Goal: Information Seeking & Learning: Find specific fact

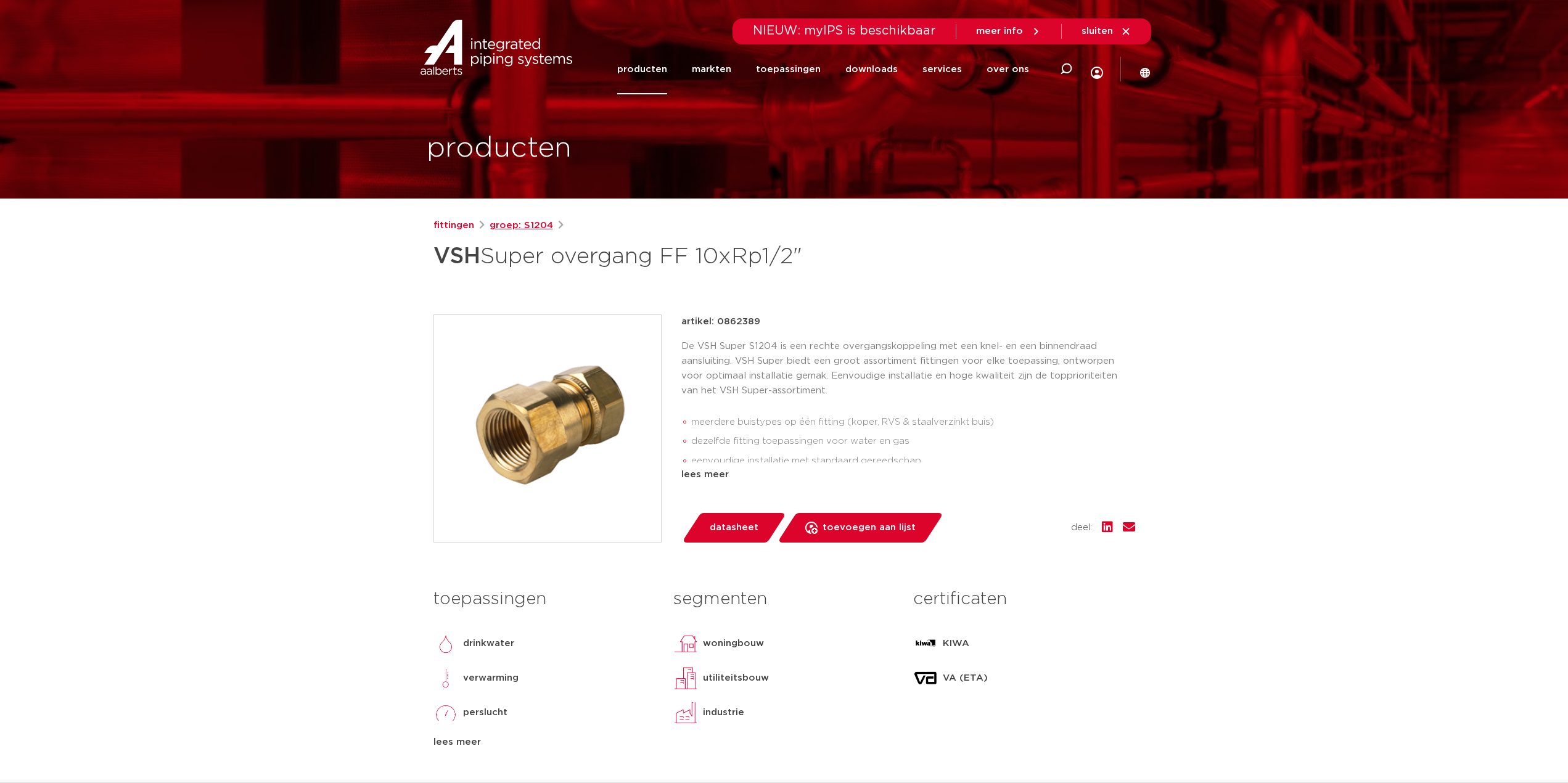
click at [525, 229] on link "groep: S1204" at bounding box center [521, 225] width 63 height 14
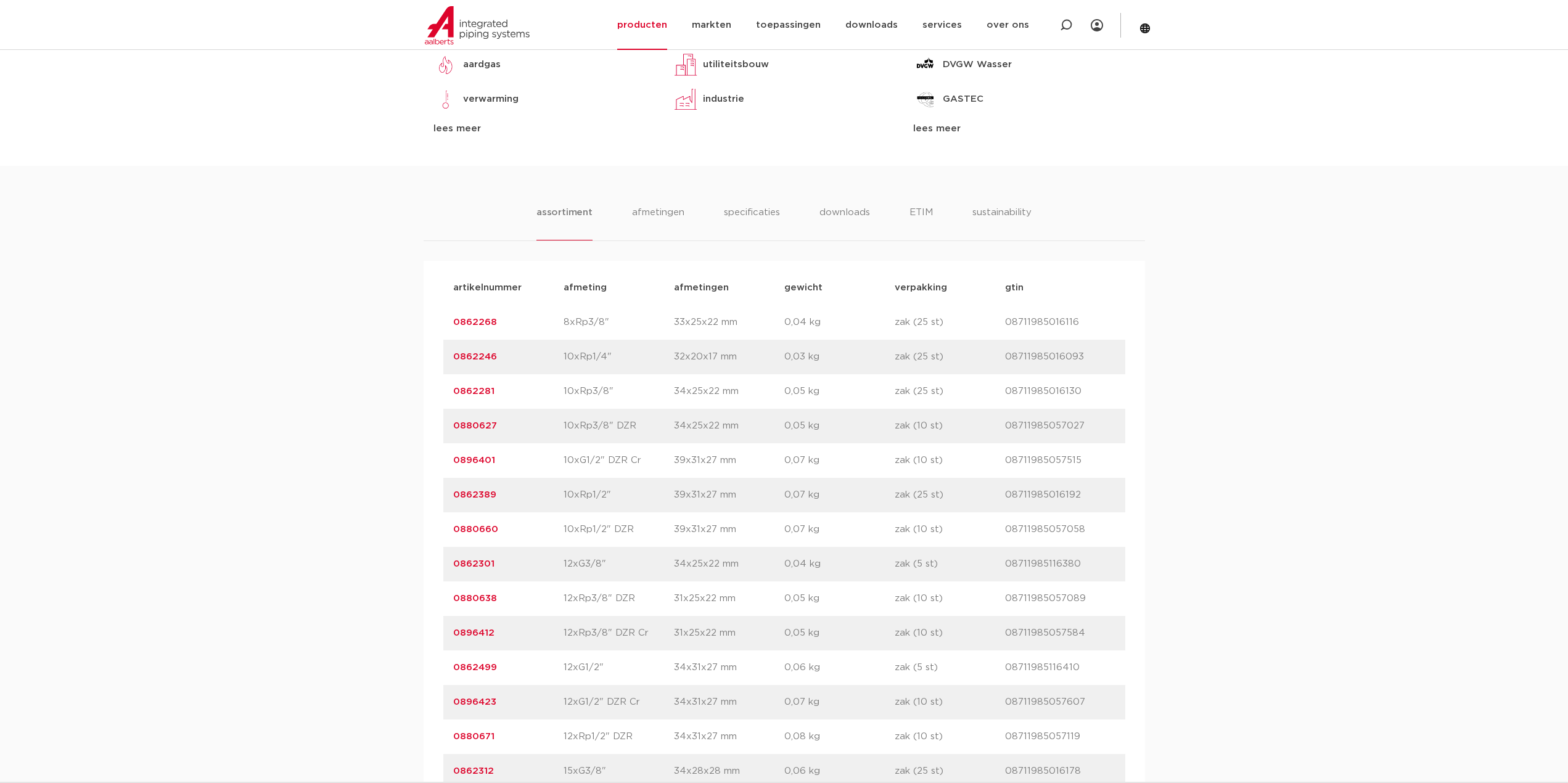
scroll to position [616, 0]
click at [467, 388] on link "0862281" at bounding box center [473, 388] width 41 height 9
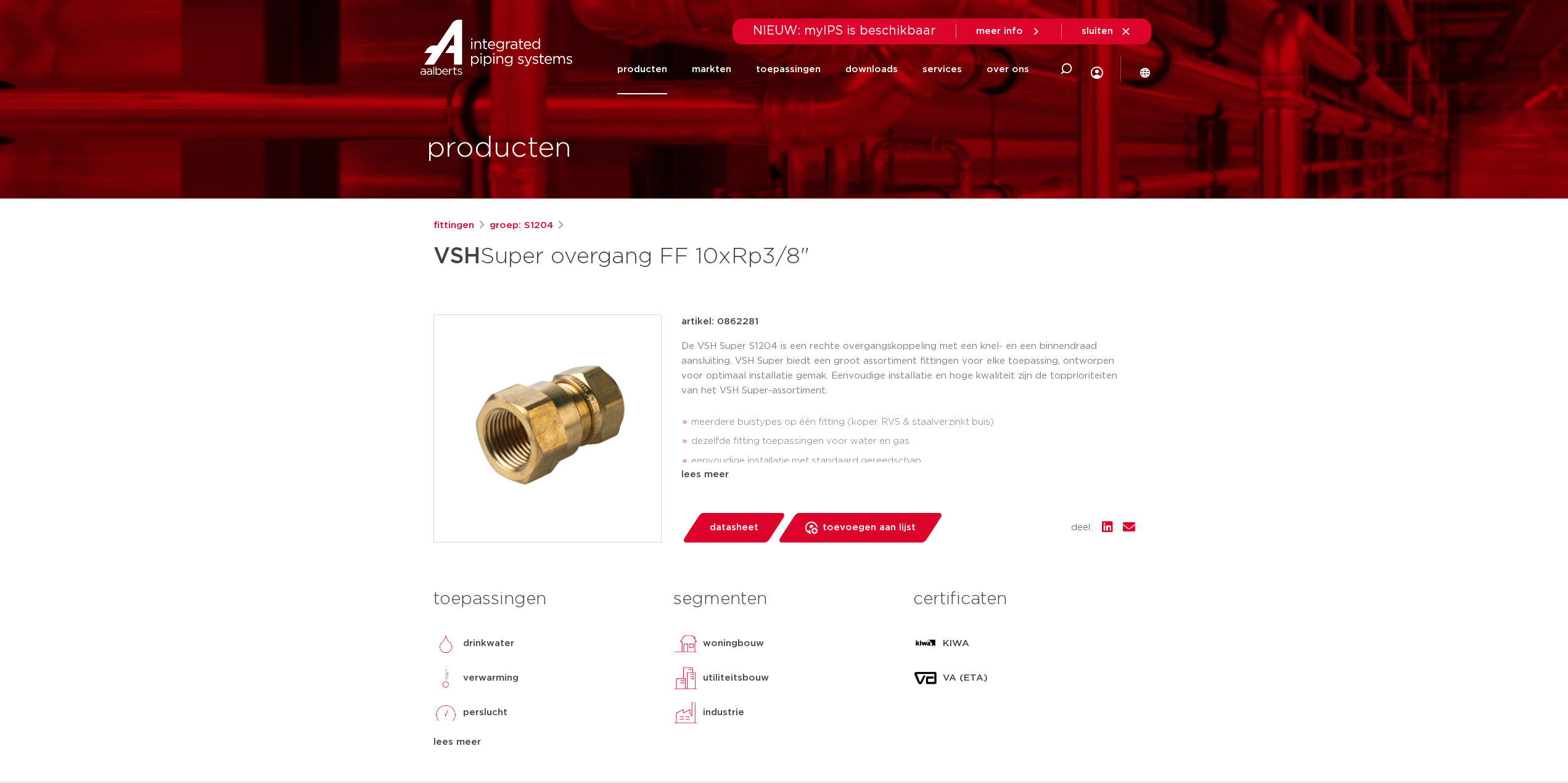
click at [739, 323] on p "artikel: 0862281" at bounding box center [720, 321] width 77 height 14
copy p "0862281"
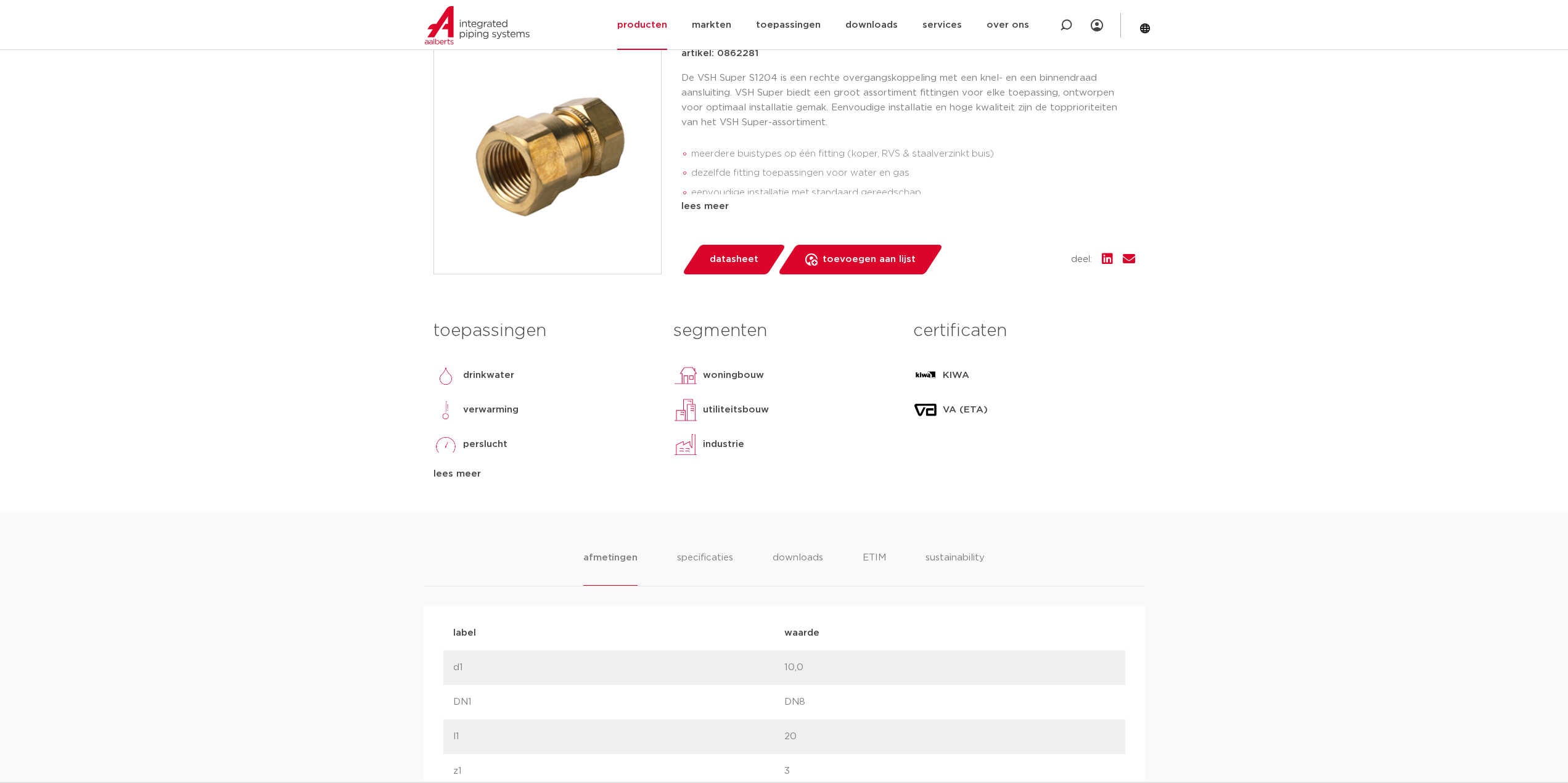
scroll to position [308, 0]
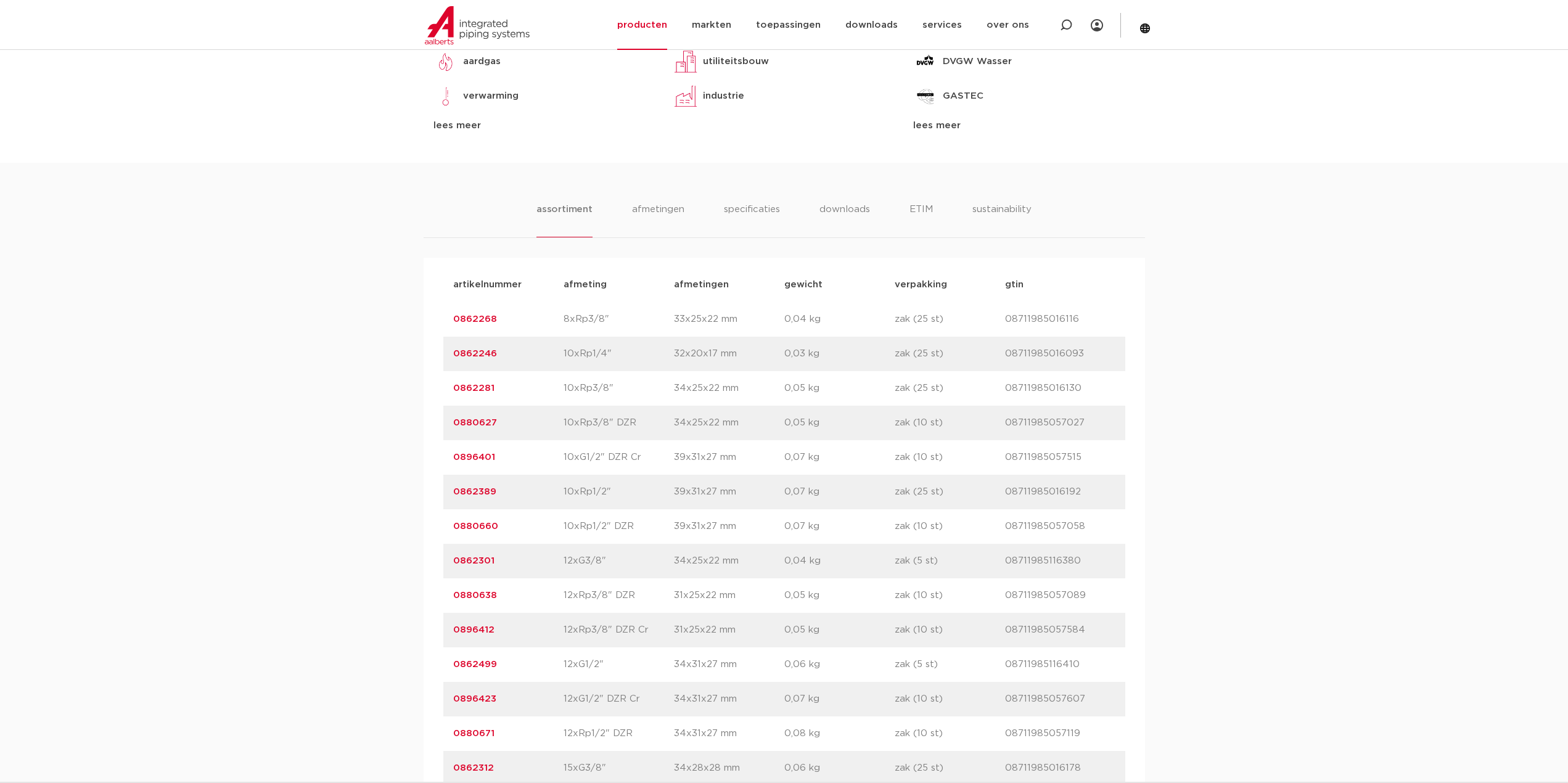
click at [467, 317] on link "0862268" at bounding box center [475, 318] width 44 height 9
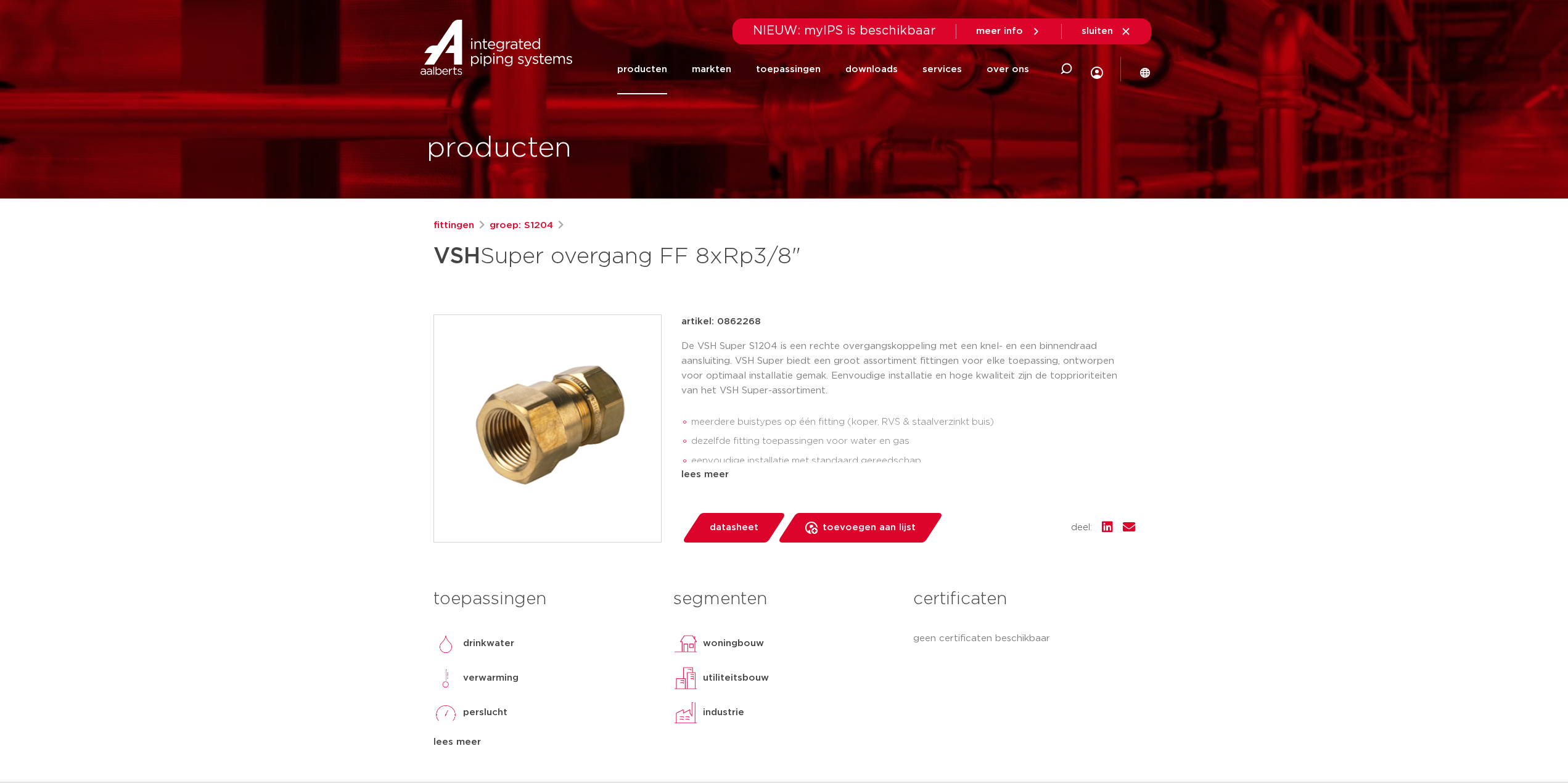
click at [735, 317] on p "artikel: 0862268" at bounding box center [721, 321] width 80 height 14
copy p "0862268"
click at [438, 228] on link "fittingen" at bounding box center [454, 225] width 41 height 14
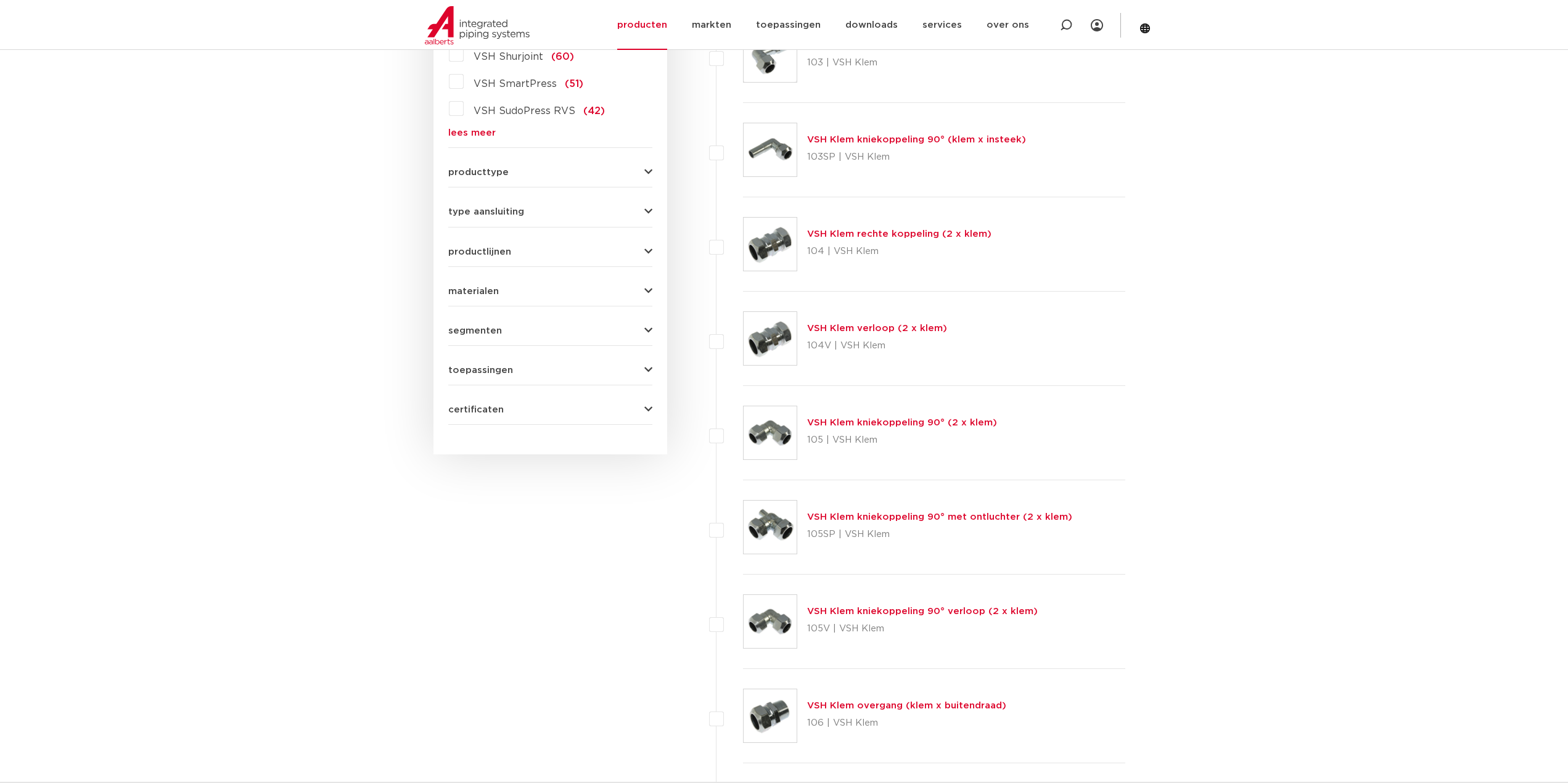
scroll to position [77, 0]
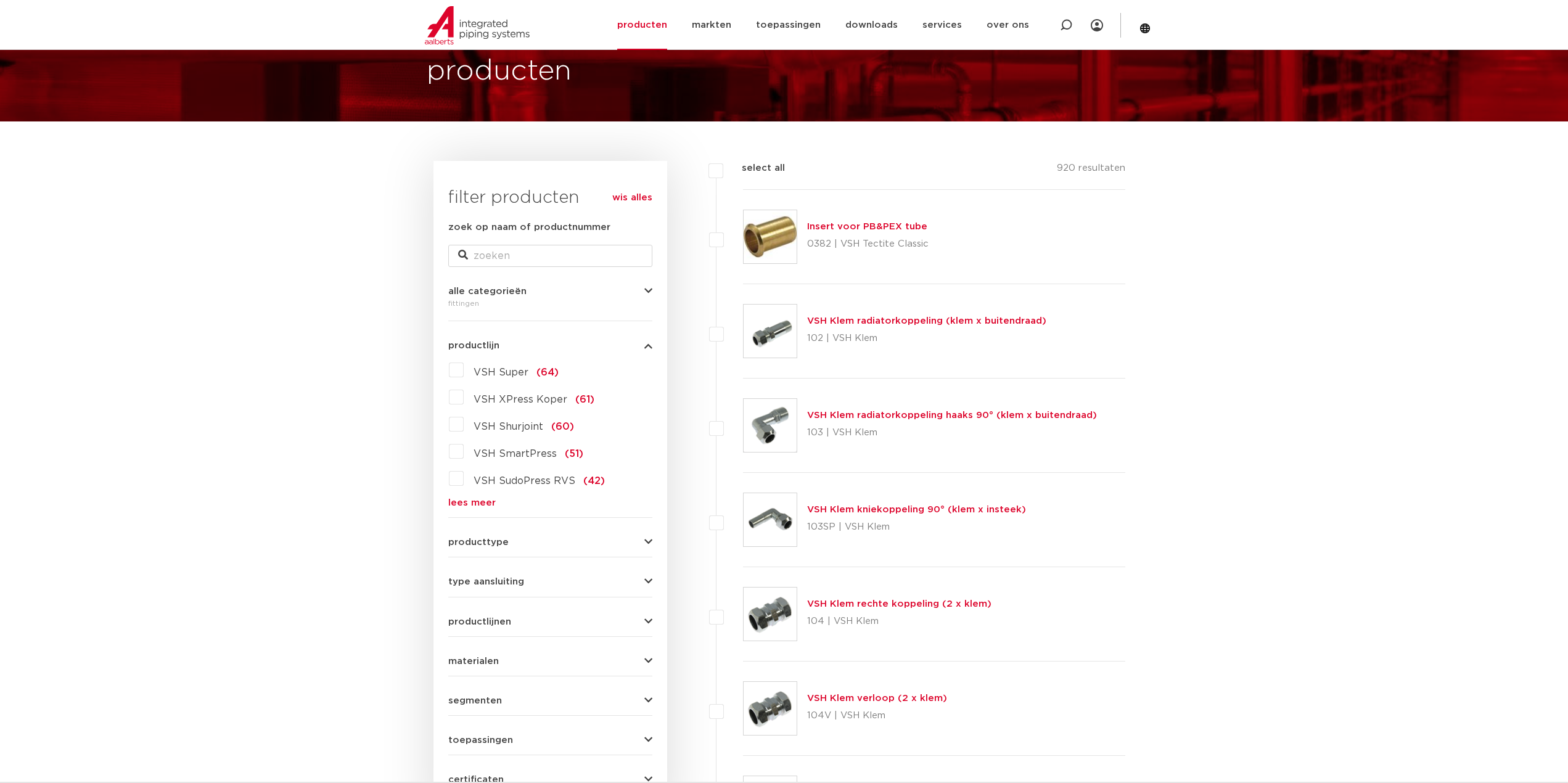
click at [478, 346] on span "productlijn" at bounding box center [474, 345] width 51 height 9
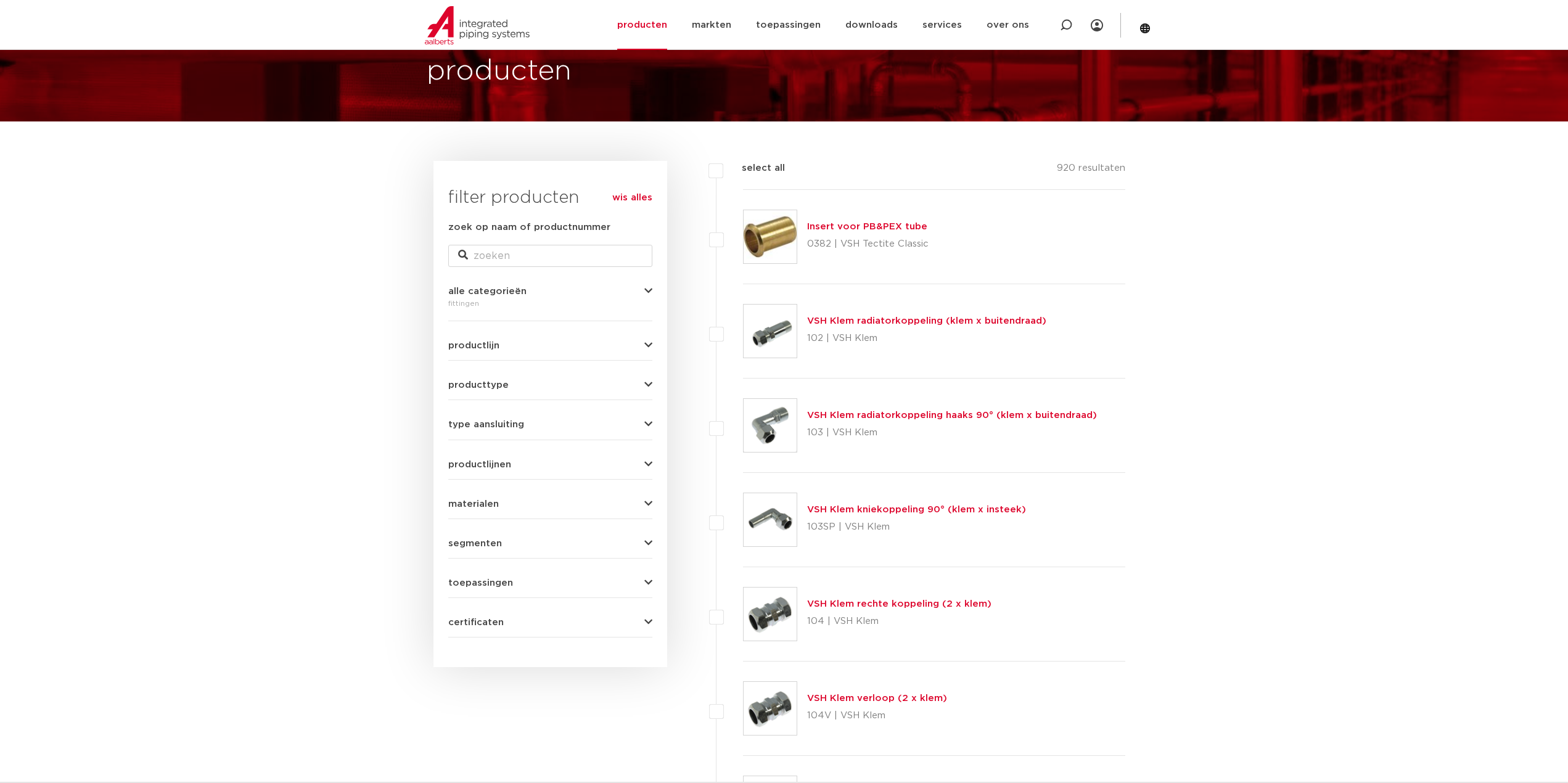
click at [506, 427] on span "type aansluiting" at bounding box center [487, 424] width 76 height 9
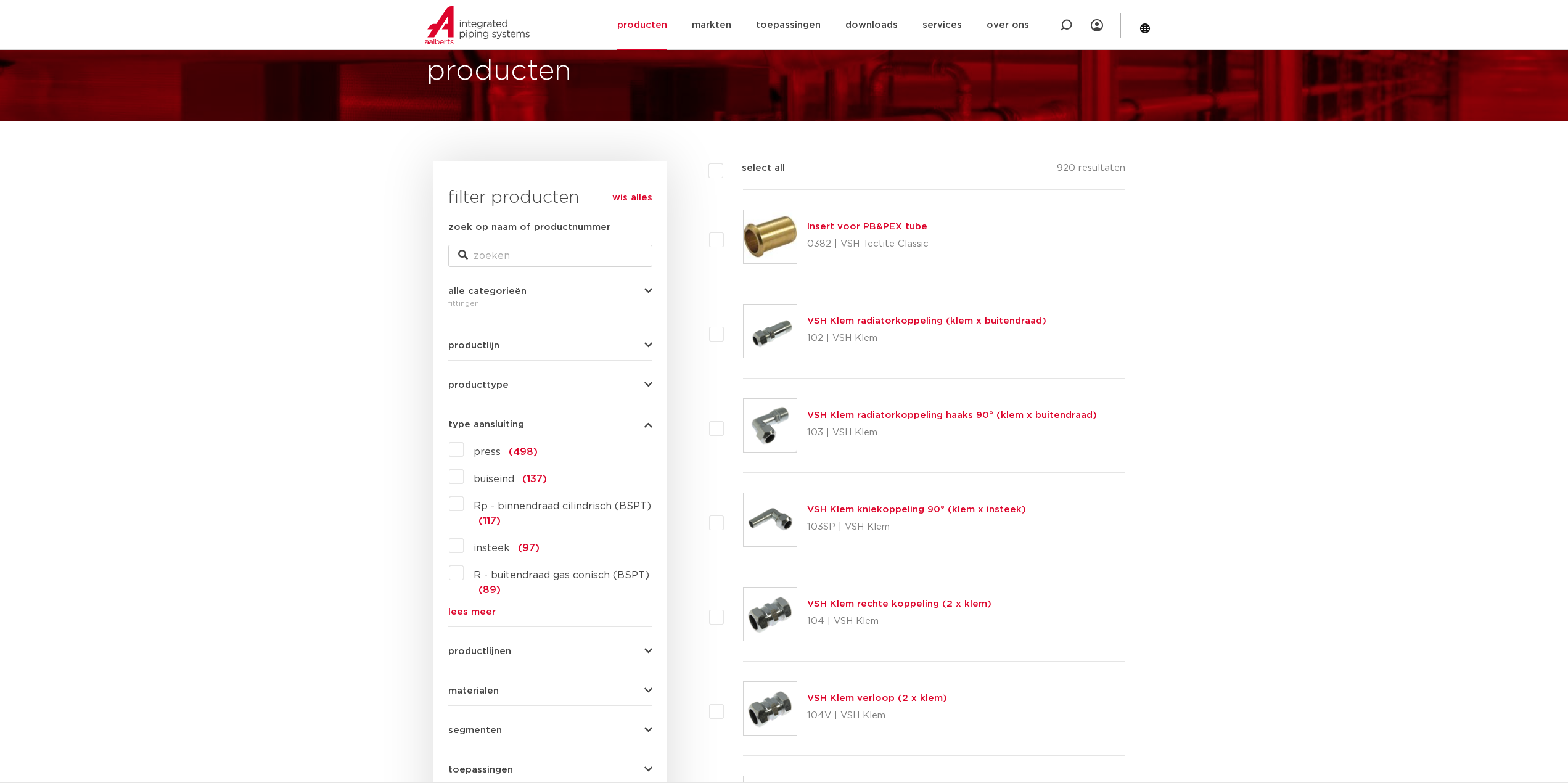
click at [484, 609] on link "lees meer" at bounding box center [550, 611] width 204 height 9
click at [483, 618] on span "knel" at bounding box center [483, 617] width 21 height 10
click at [0, 0] on input "knel (88)" at bounding box center [0, 0] width 0 height 0
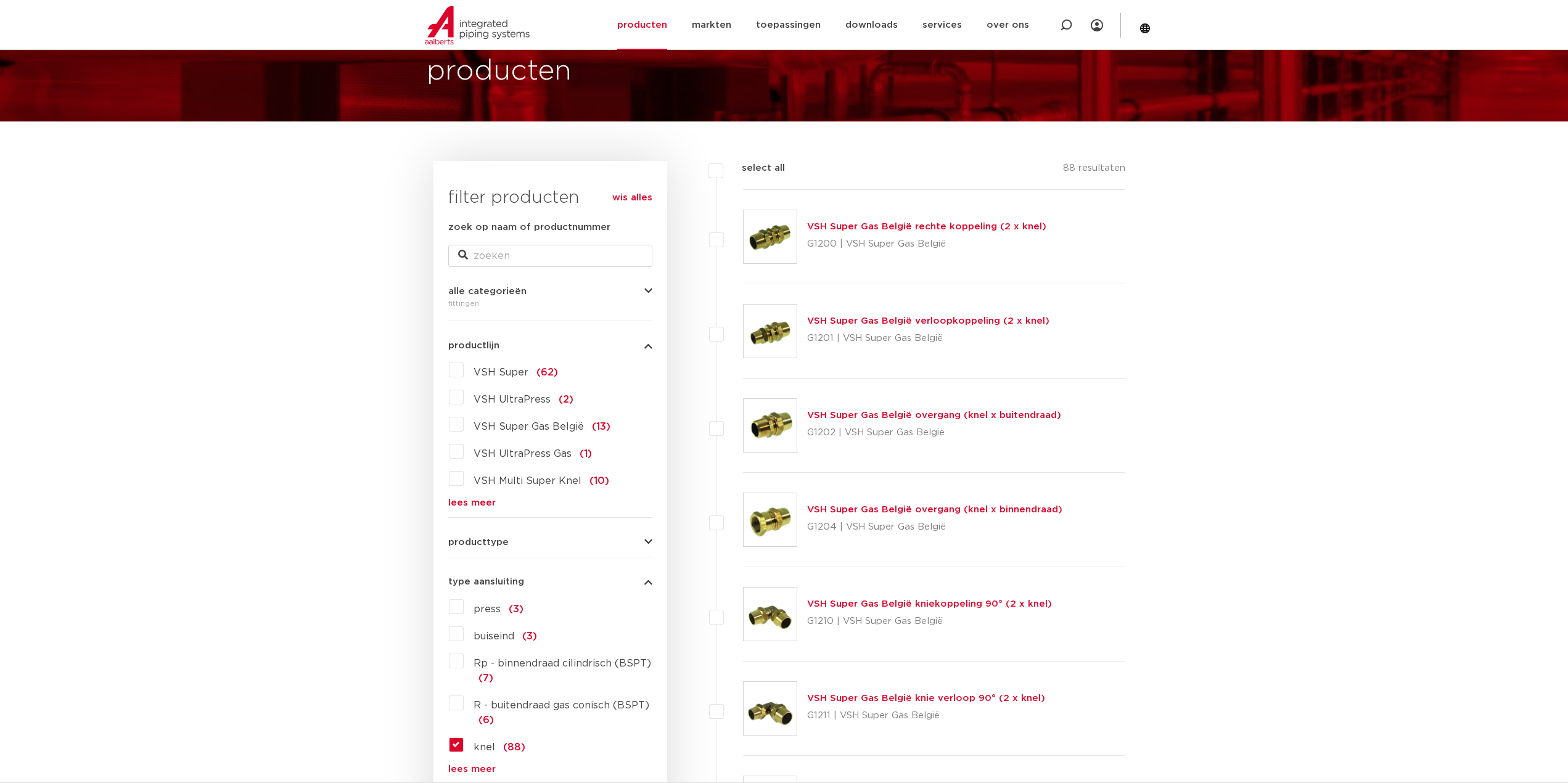
click at [493, 585] on span "type aansluiting" at bounding box center [487, 582] width 76 height 9
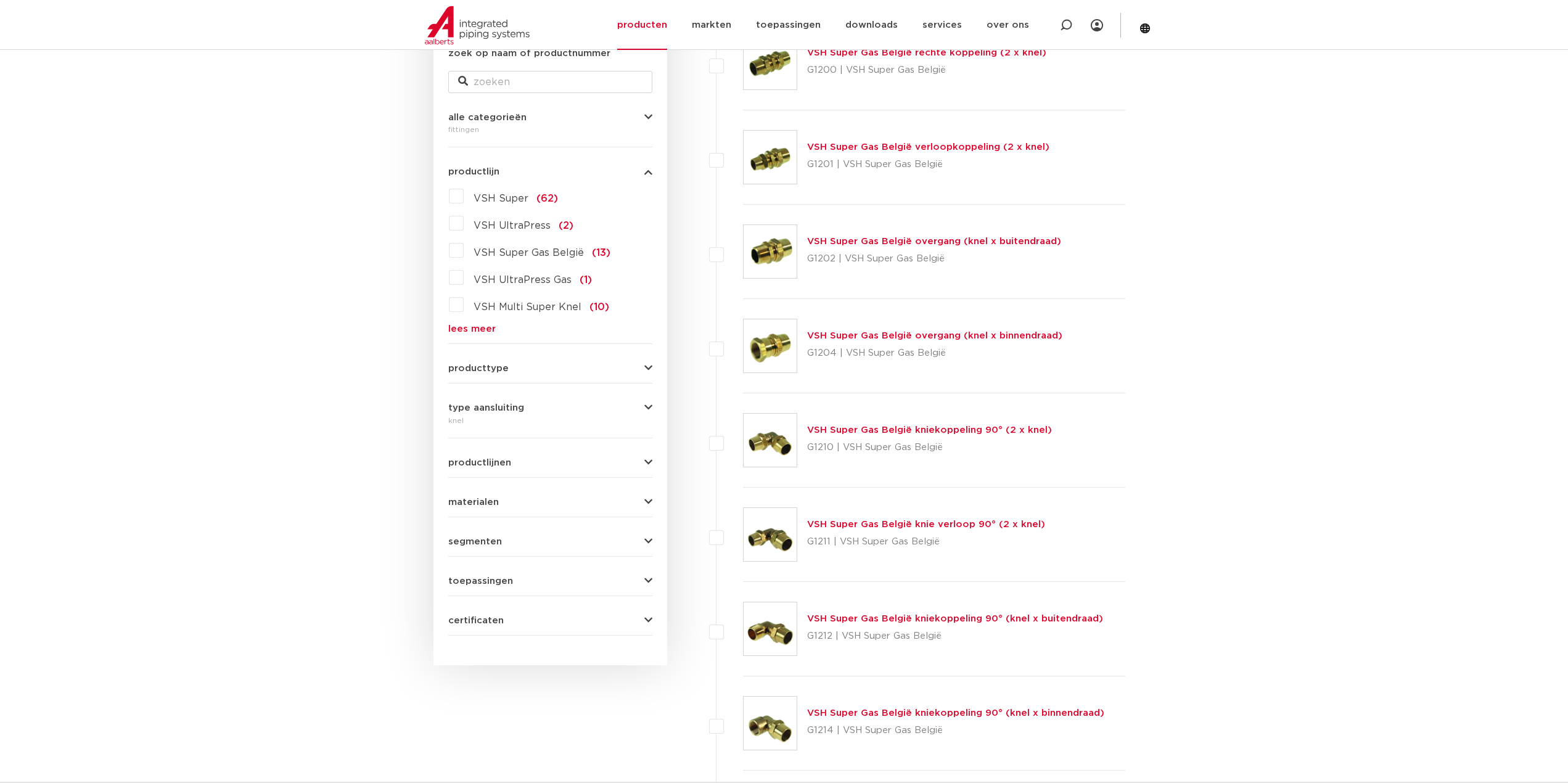
scroll to position [385, 0]
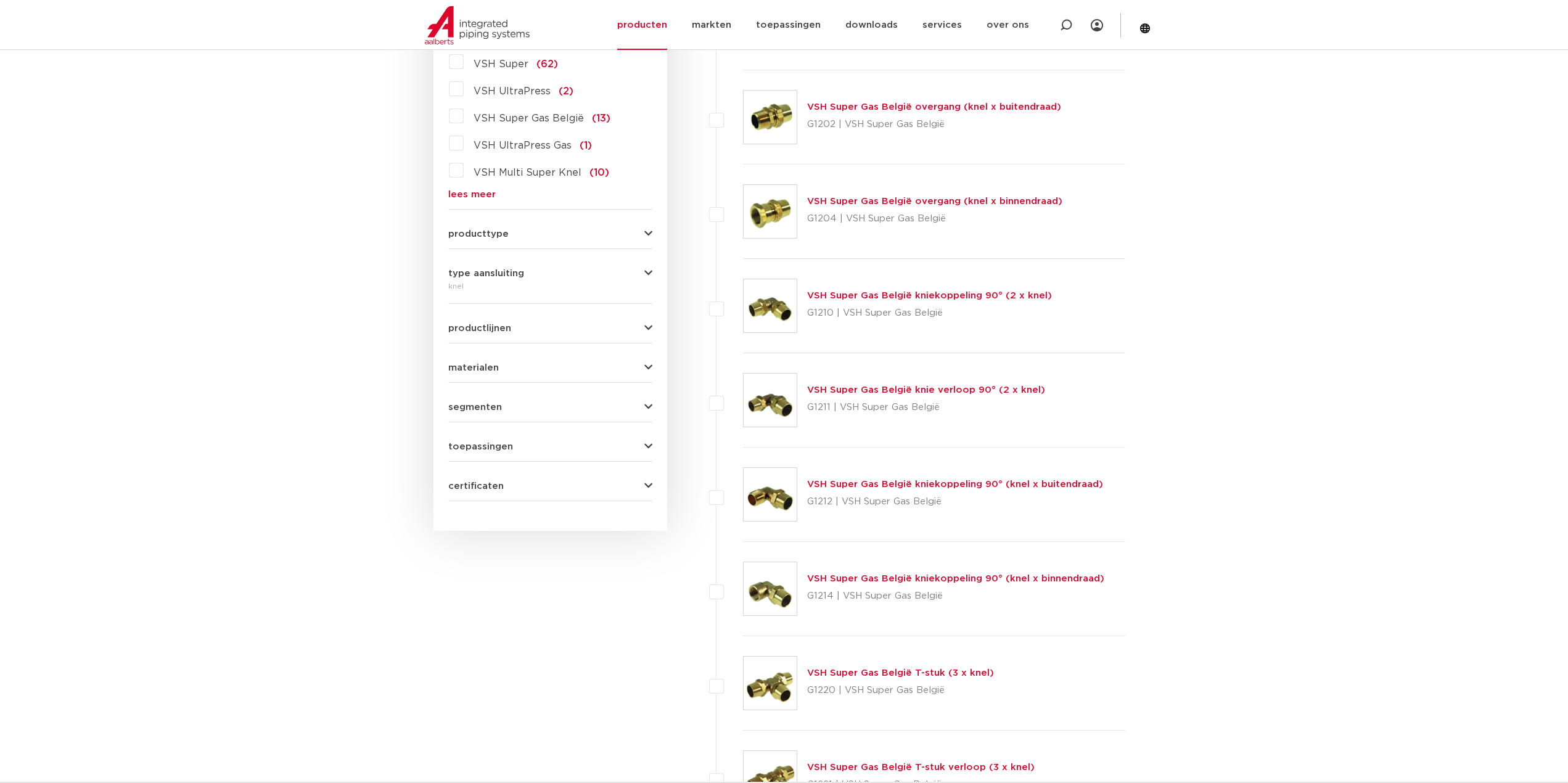
click at [455, 281] on div "knel" at bounding box center [550, 285] width 204 height 14
click at [645, 276] on icon "button" at bounding box center [648, 273] width 8 height 9
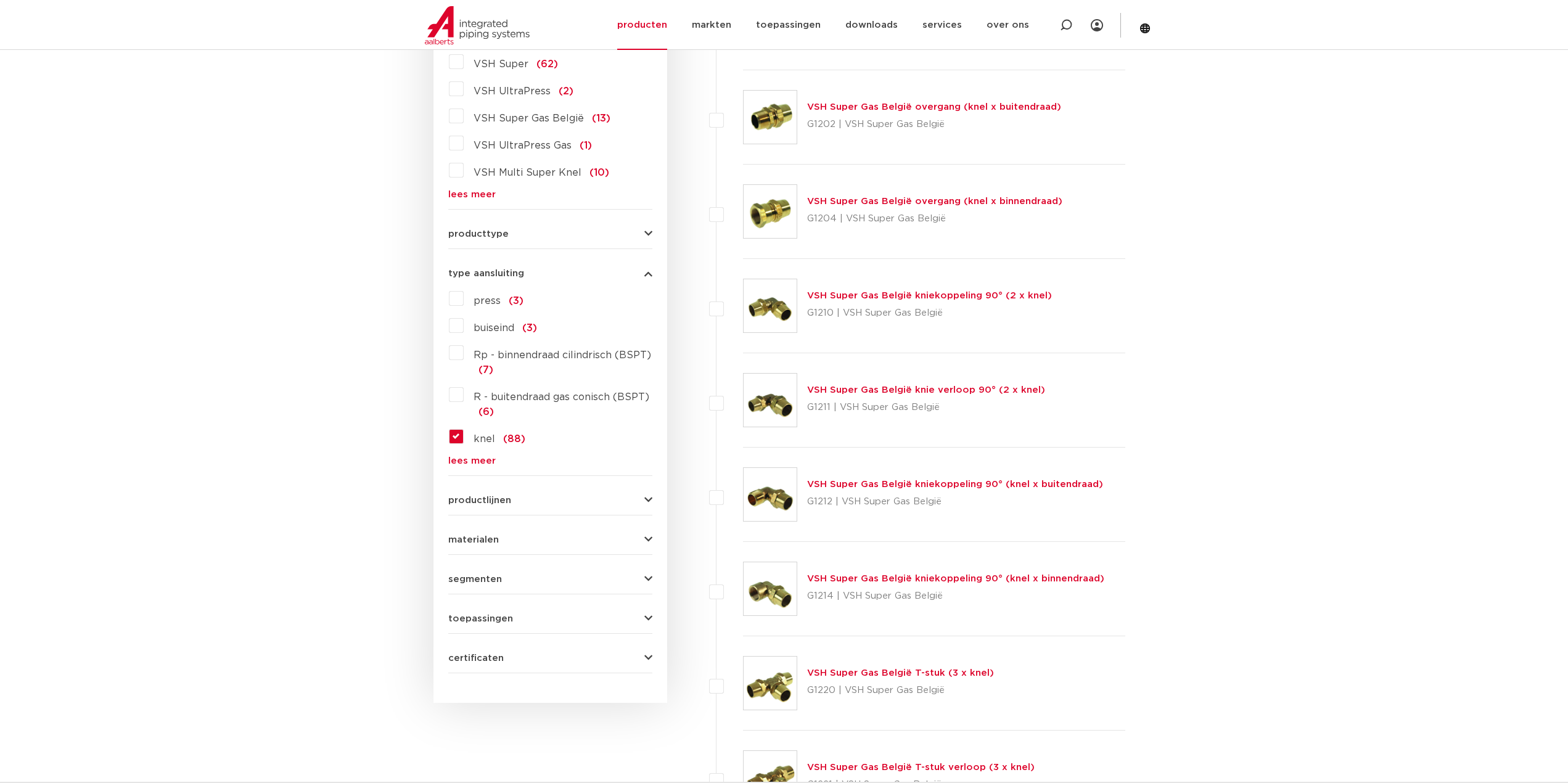
click at [516, 352] on span "Rp - binnendraad cilindrisch (BSPT)" at bounding box center [562, 356] width 178 height 10
click at [0, 0] on input "Rp - binnendraad cilindrisch (BSPT) (7)" at bounding box center [0, 0] width 0 height 0
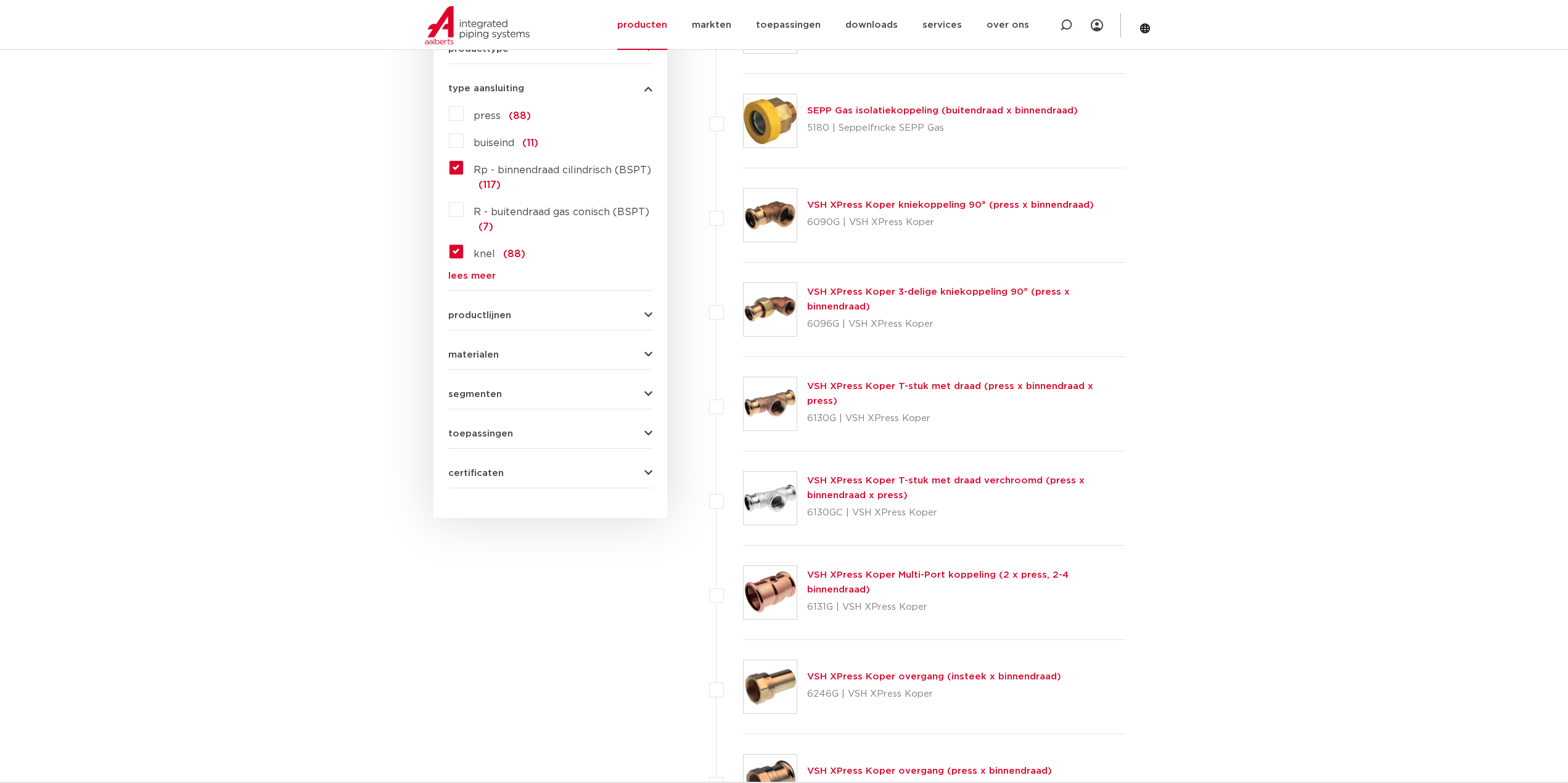
scroll to position [323, 0]
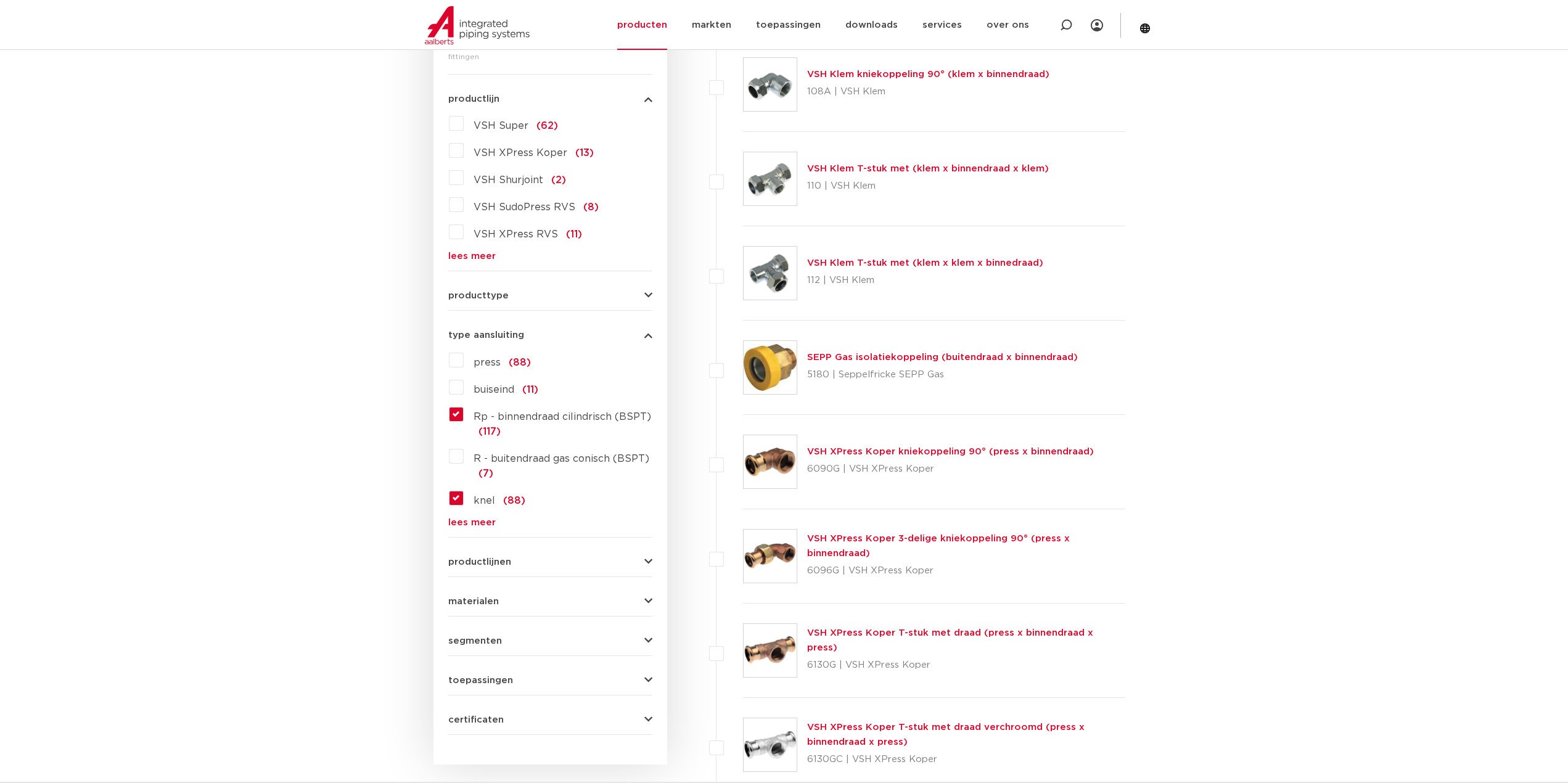
click at [485, 522] on link "lees meer" at bounding box center [550, 522] width 204 height 9
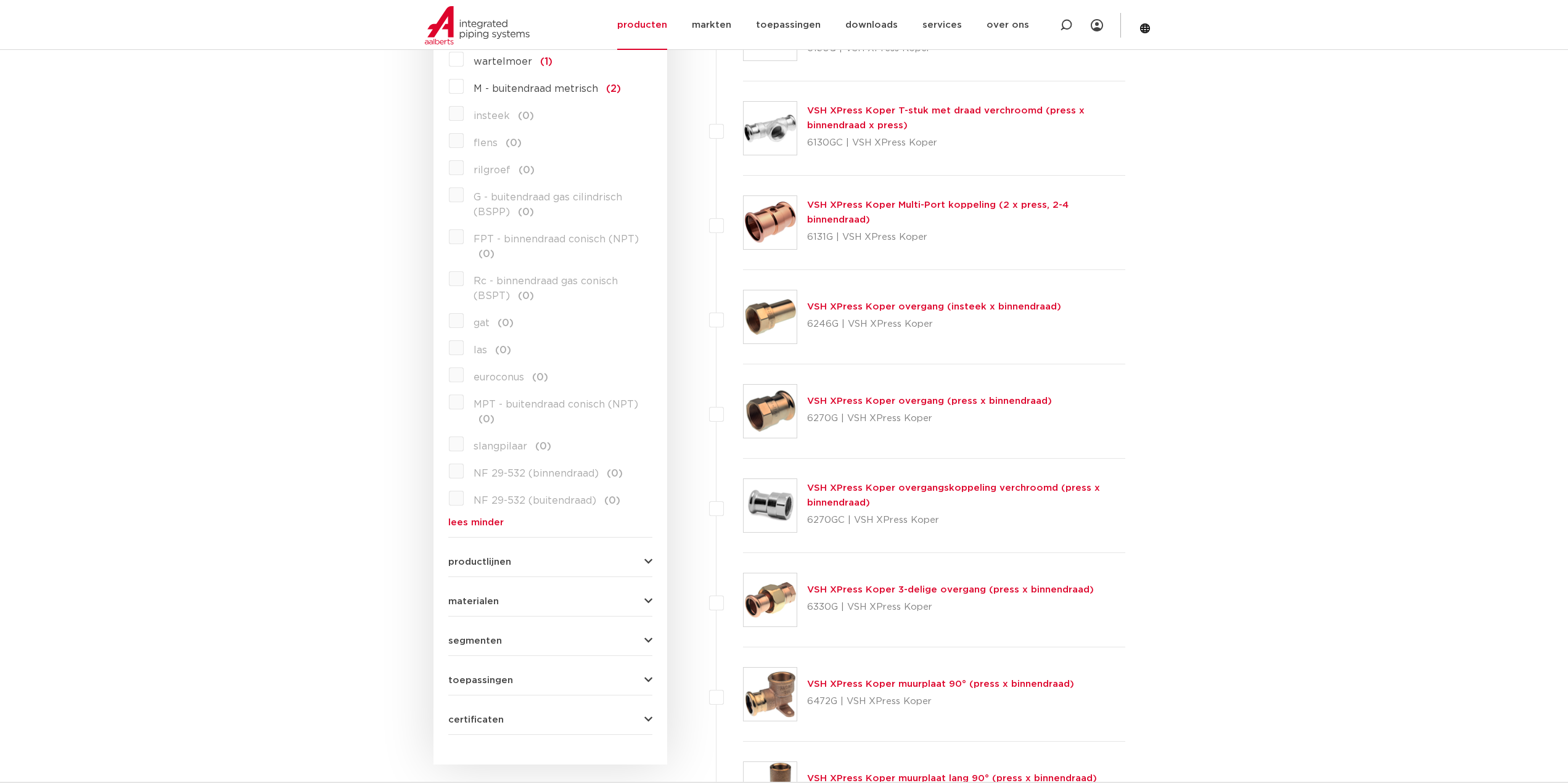
scroll to position [509, 0]
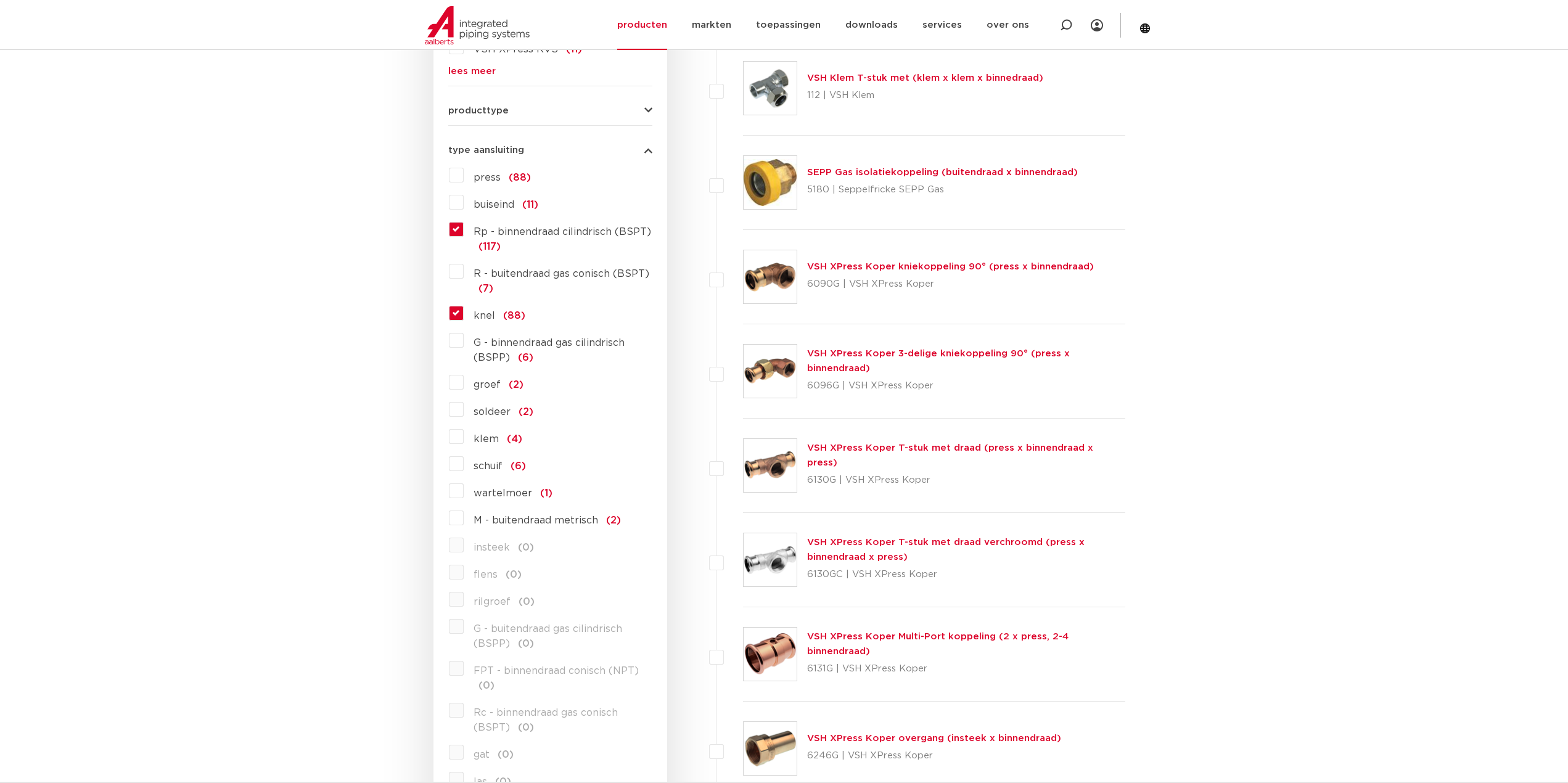
click at [502, 244] on label "Rp - binnendraad cilindrisch (BSPT) (117)" at bounding box center [558, 236] width 189 height 35
click at [0, 0] on input "Rp - binnendraad cilindrisch (BSPT) (117)" at bounding box center [0, 0] width 0 height 0
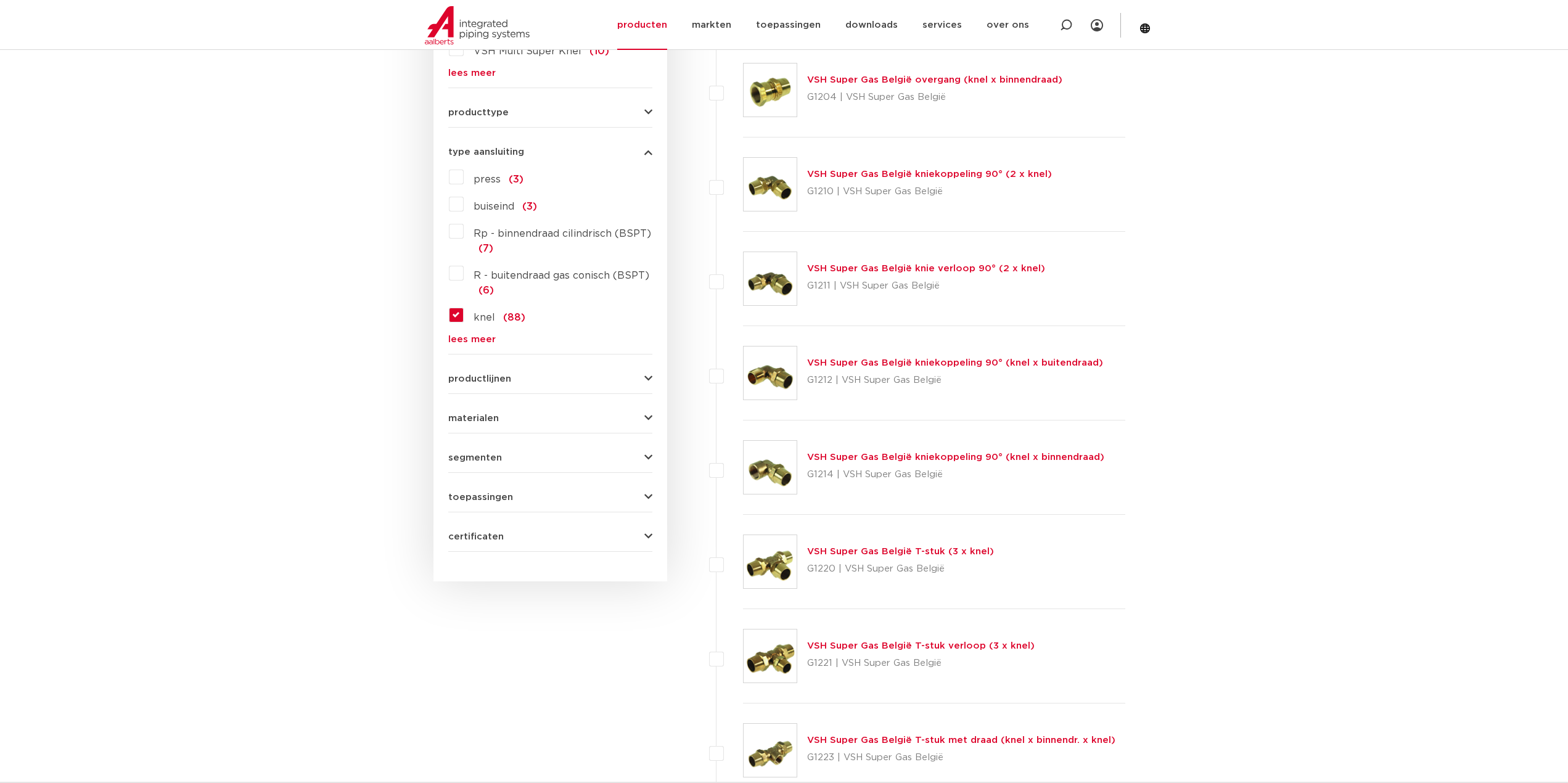
scroll to position [509, 0]
click at [557, 360] on form "zoek op naam of productnummer alle categorieën [GEOGRAPHIC_DATA] [GEOGRAPHIC_DA…" at bounding box center [550, 169] width 204 height 762
click at [485, 368] on div "productlijnen VSH SmartPress maak een keuze VSH SmartPress afsluiters VSH Smart…" at bounding box center [550, 372] width 204 height 19
click at [485, 375] on span "productlijnen" at bounding box center [480, 377] width 63 height 9
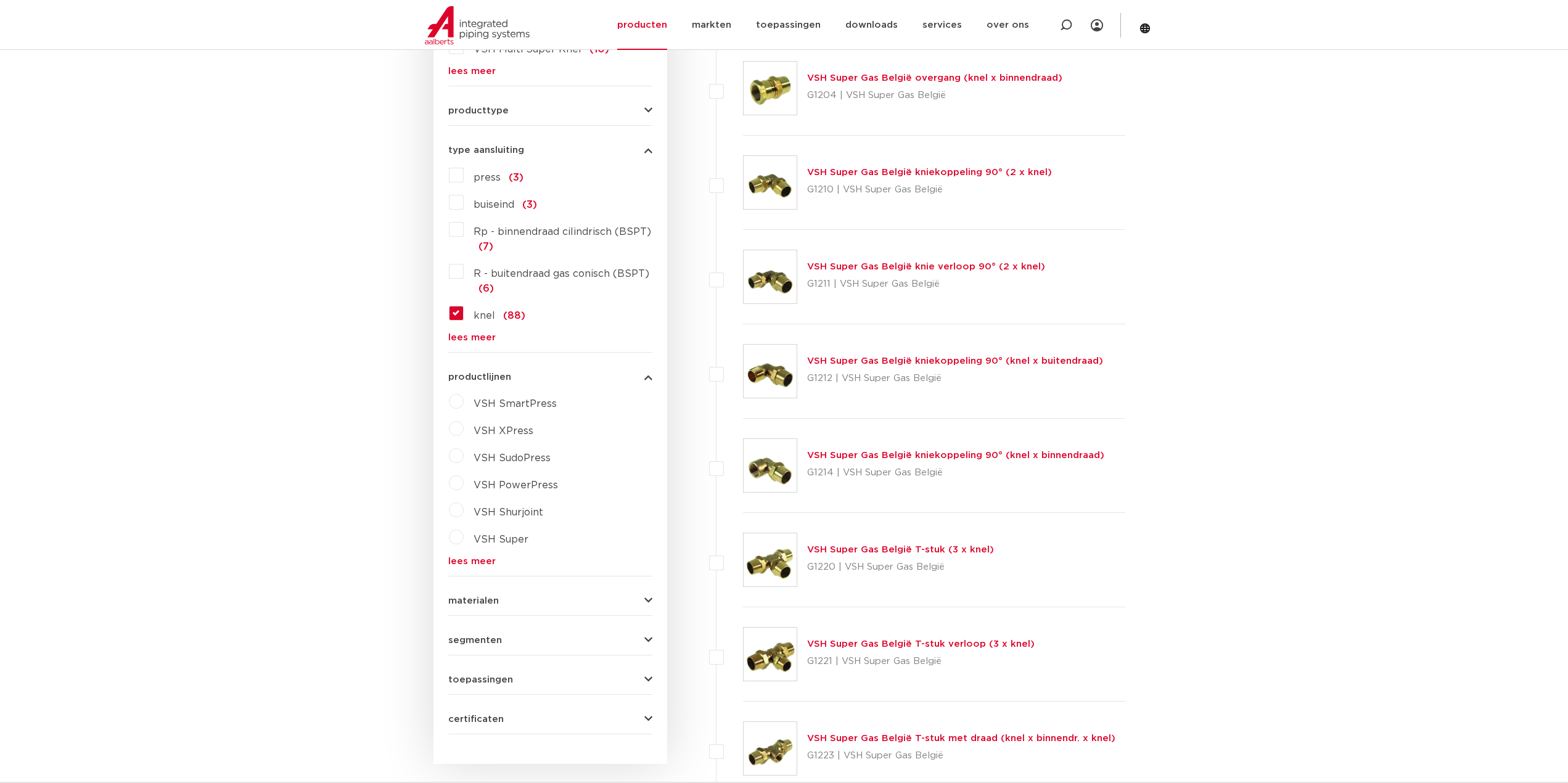
click at [485, 375] on span "productlijnen" at bounding box center [480, 377] width 63 height 9
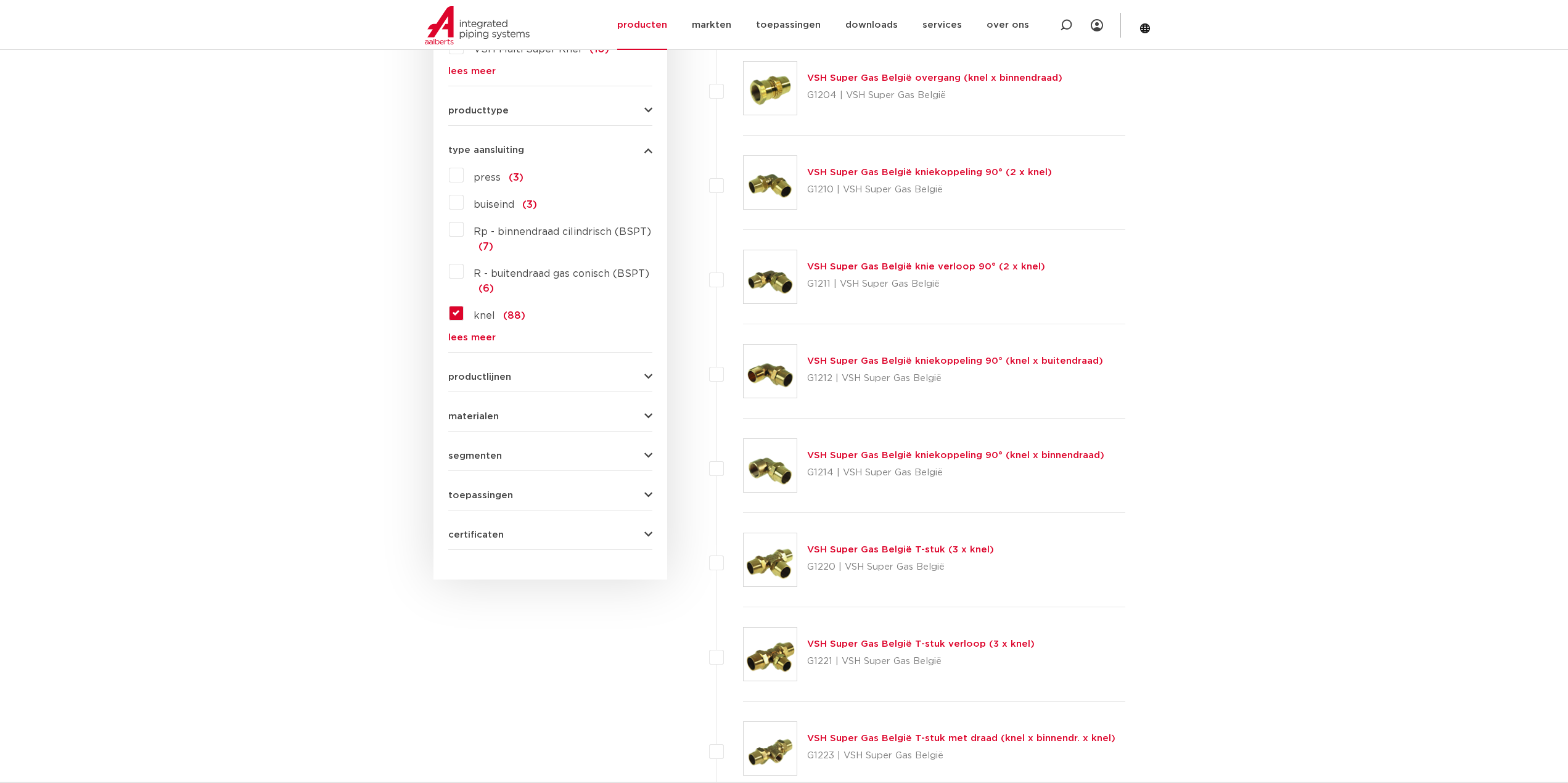
click at [486, 425] on form "zoek op naam of productnummer alle categorieën [GEOGRAPHIC_DATA] [GEOGRAPHIC_DA…" at bounding box center [550, 169] width 204 height 762
click at [489, 416] on span "materialen" at bounding box center [474, 416] width 51 height 9
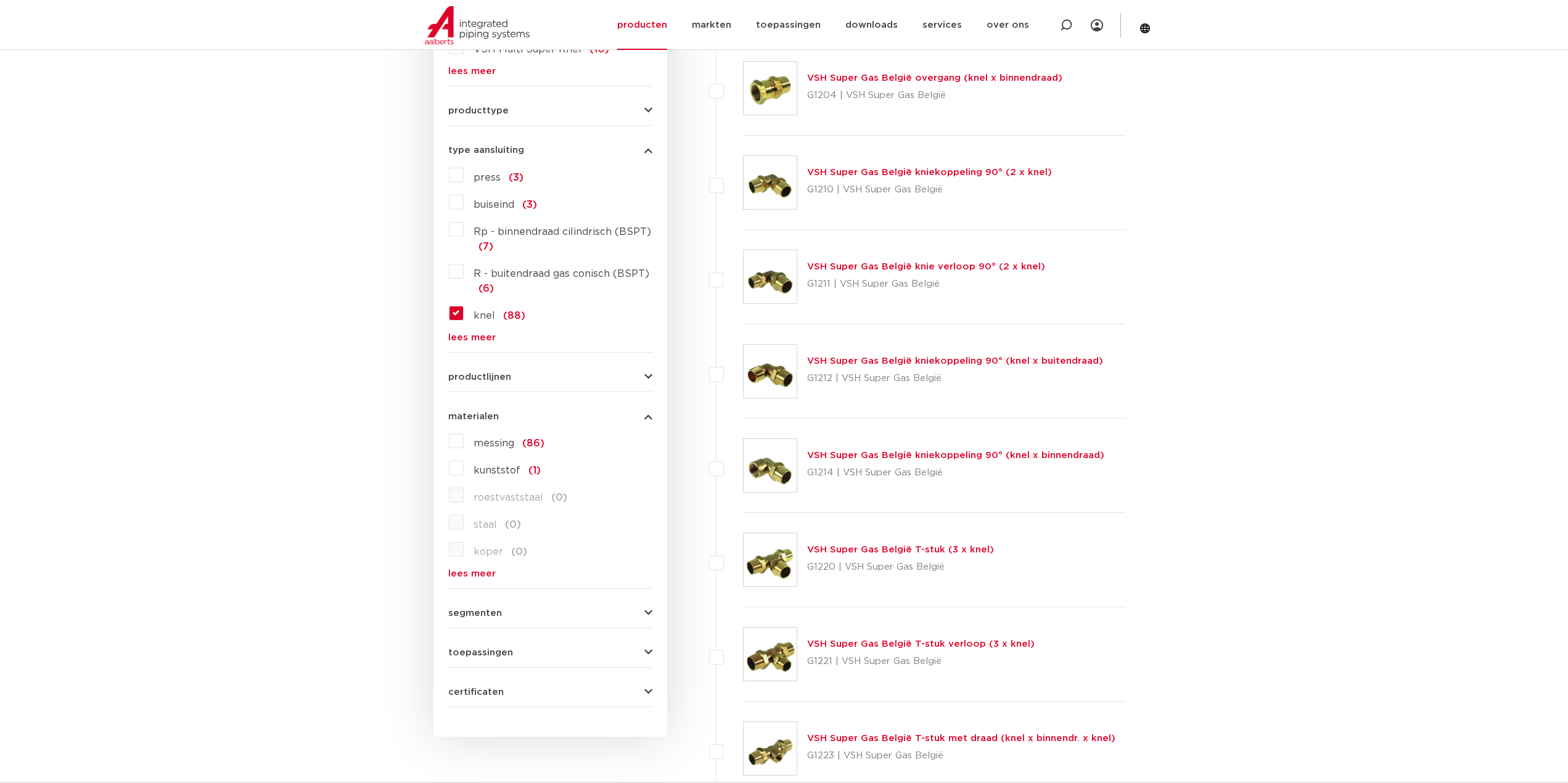
click at [494, 445] on span "messing" at bounding box center [494, 444] width 41 height 10
click at [0, 0] on input "messing (86)" at bounding box center [0, 0] width 0 height 0
click at [471, 576] on link "lees meer" at bounding box center [550, 573] width 204 height 9
click at [486, 417] on span "materialen" at bounding box center [474, 416] width 51 height 9
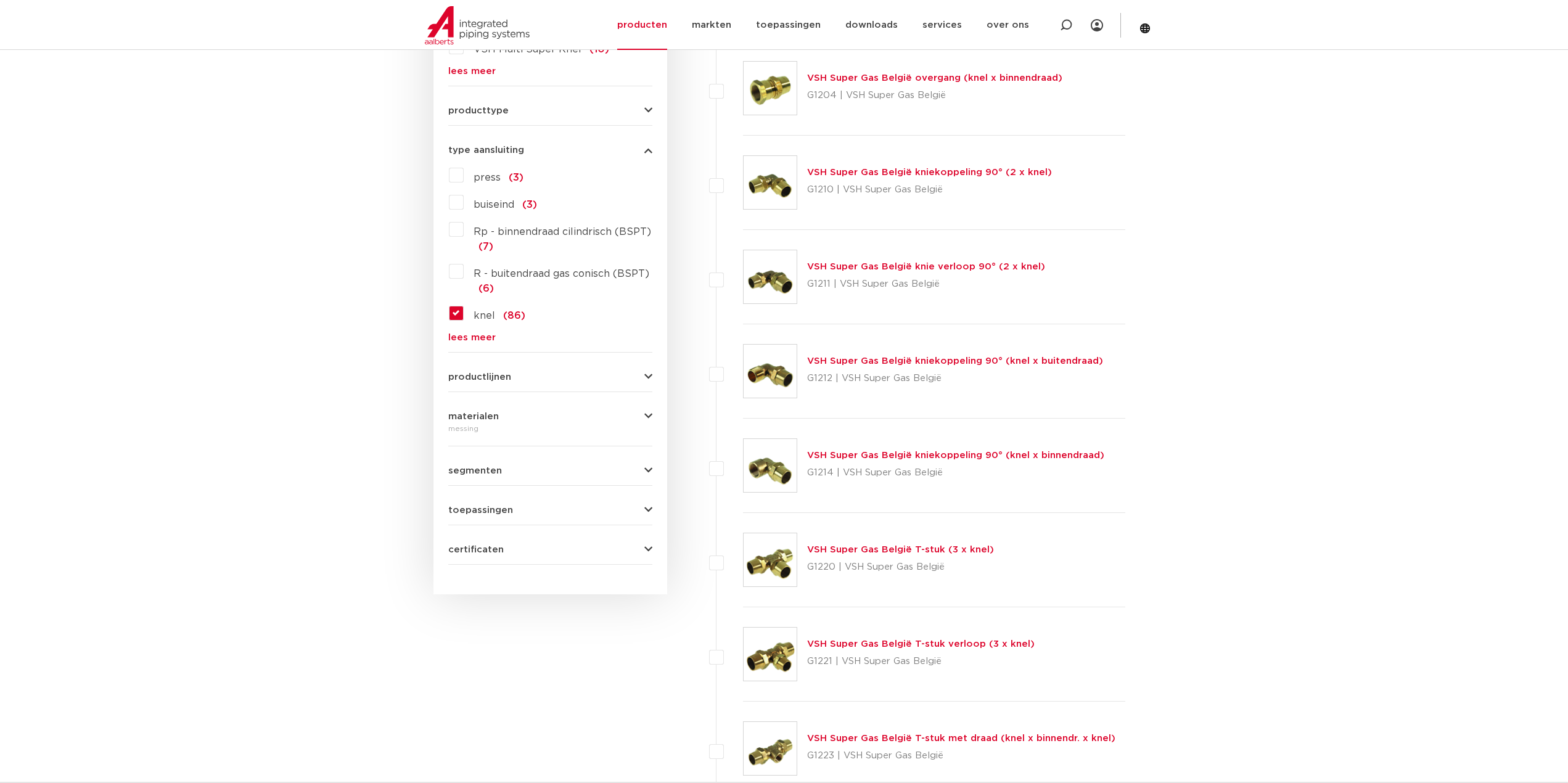
click at [474, 471] on span "segmenten" at bounding box center [475, 471] width 53 height 9
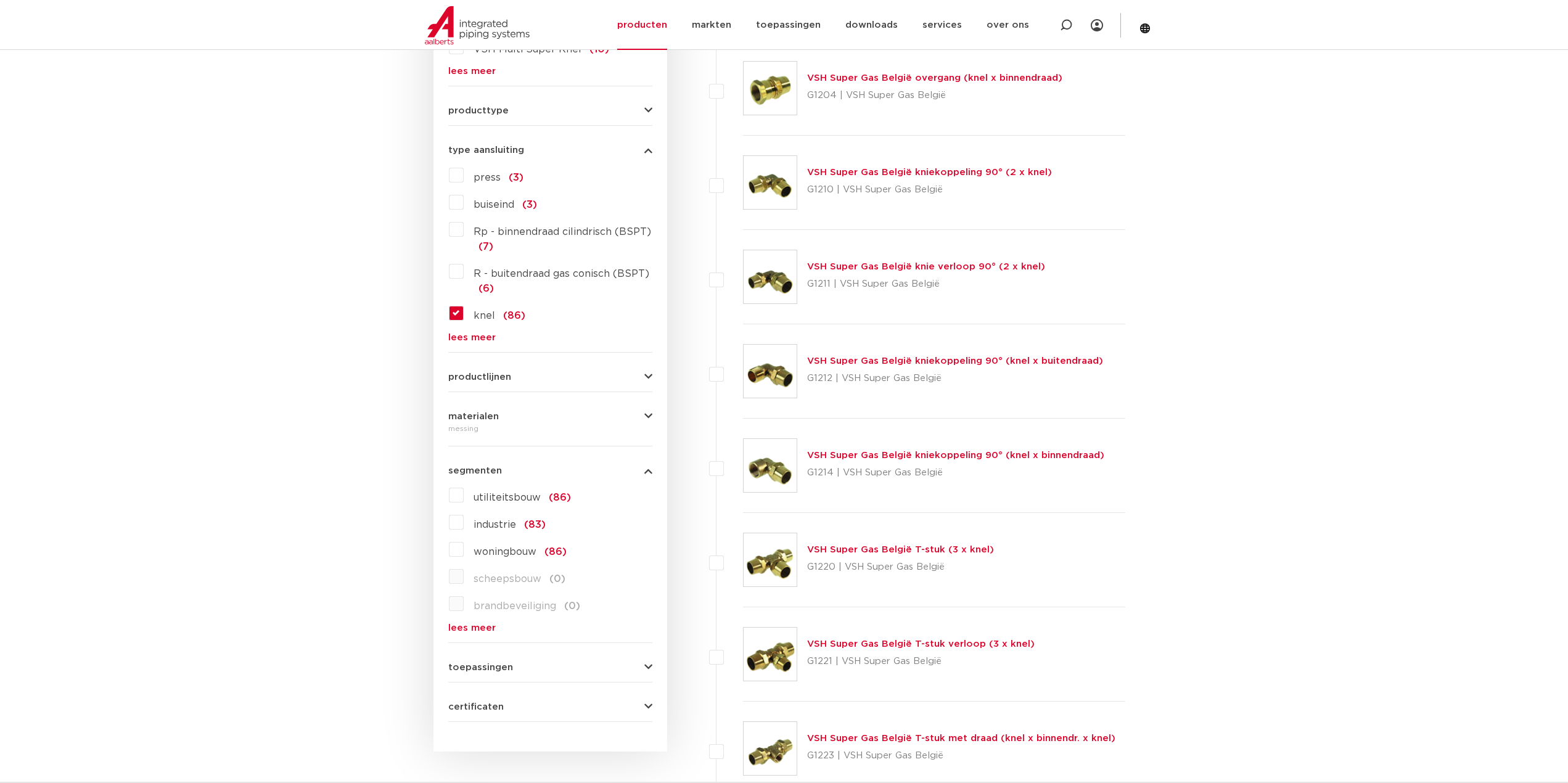
click at [474, 471] on span "segmenten" at bounding box center [475, 471] width 53 height 9
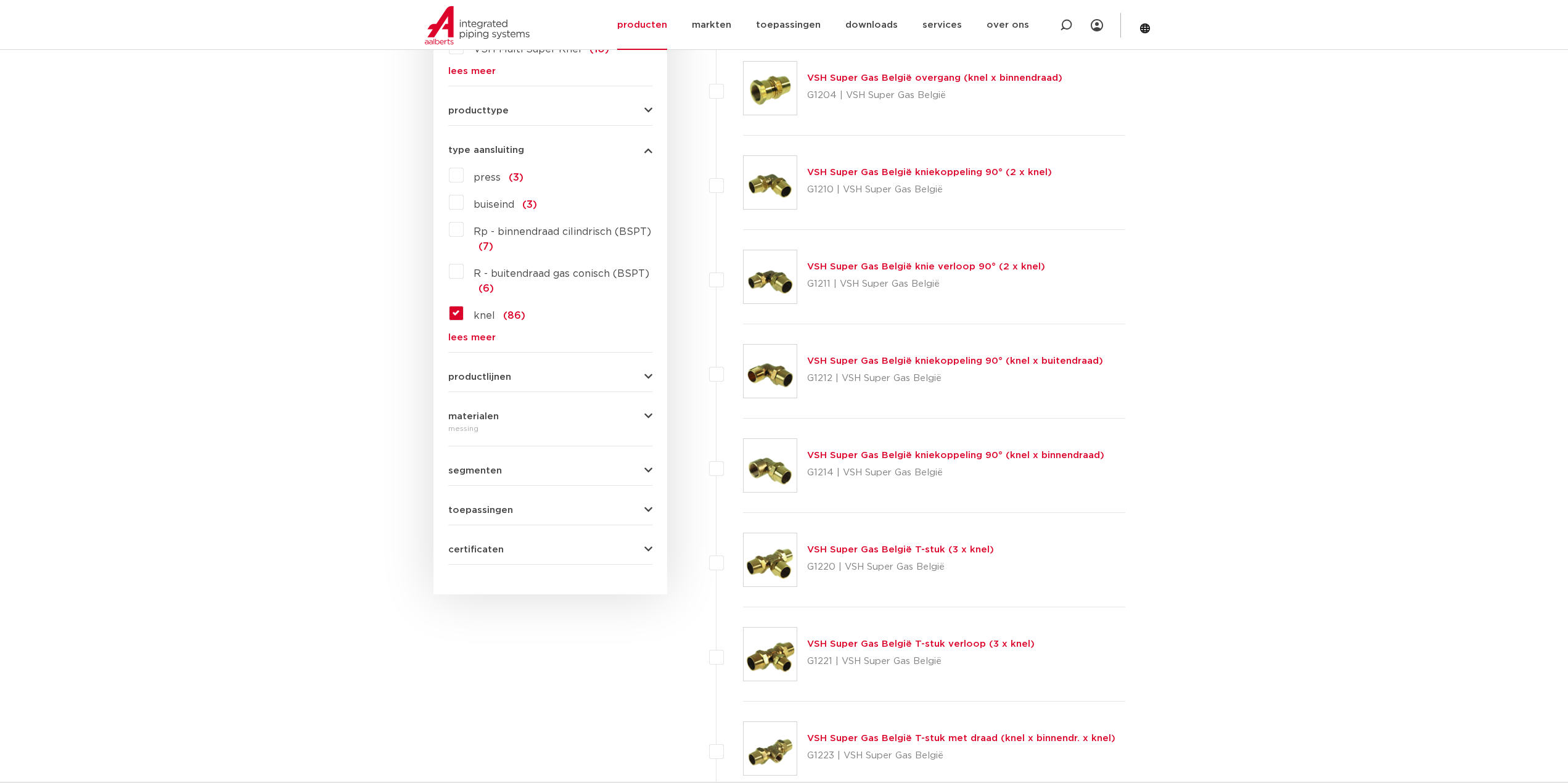
click at [480, 510] on span "toepassingen" at bounding box center [481, 510] width 64 height 9
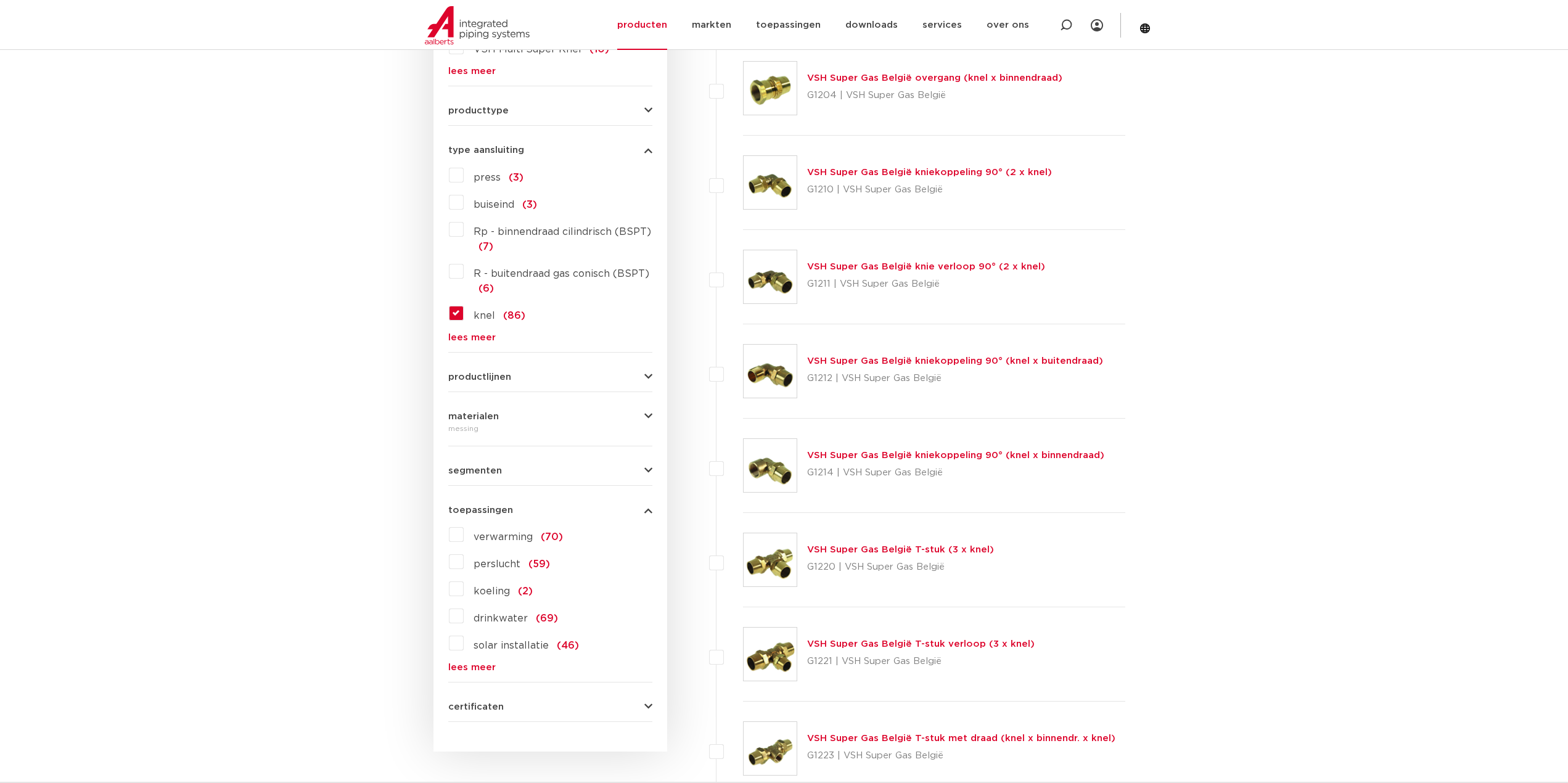
click at [497, 563] on span "perslucht" at bounding box center [496, 565] width 47 height 10
click at [0, 0] on input "perslucht (59)" at bounding box center [0, 0] width 0 height 0
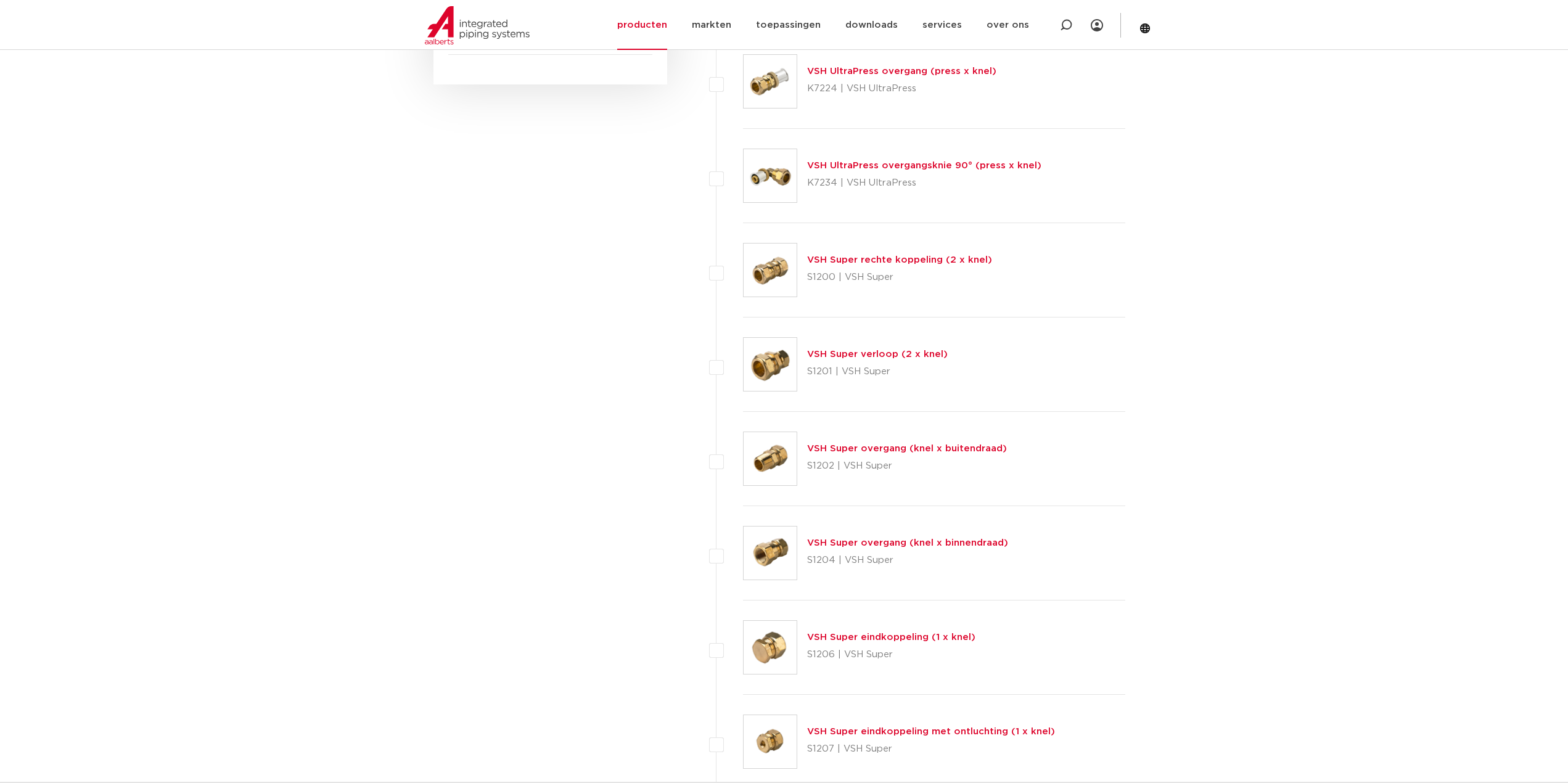
scroll to position [1187, 0]
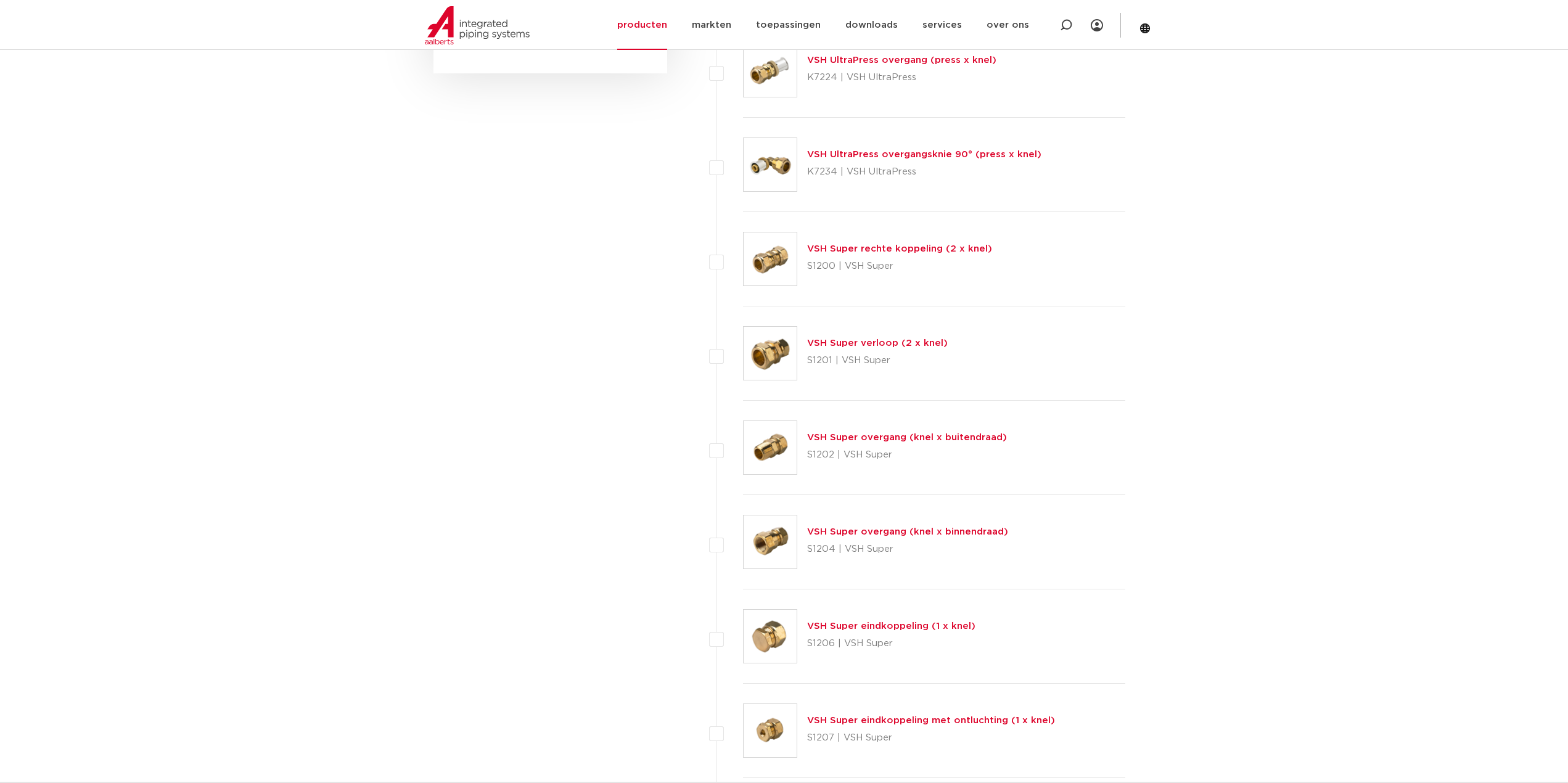
click at [943, 529] on link "VSH Super overgang (knel x binnendraad)" at bounding box center [907, 532] width 201 height 9
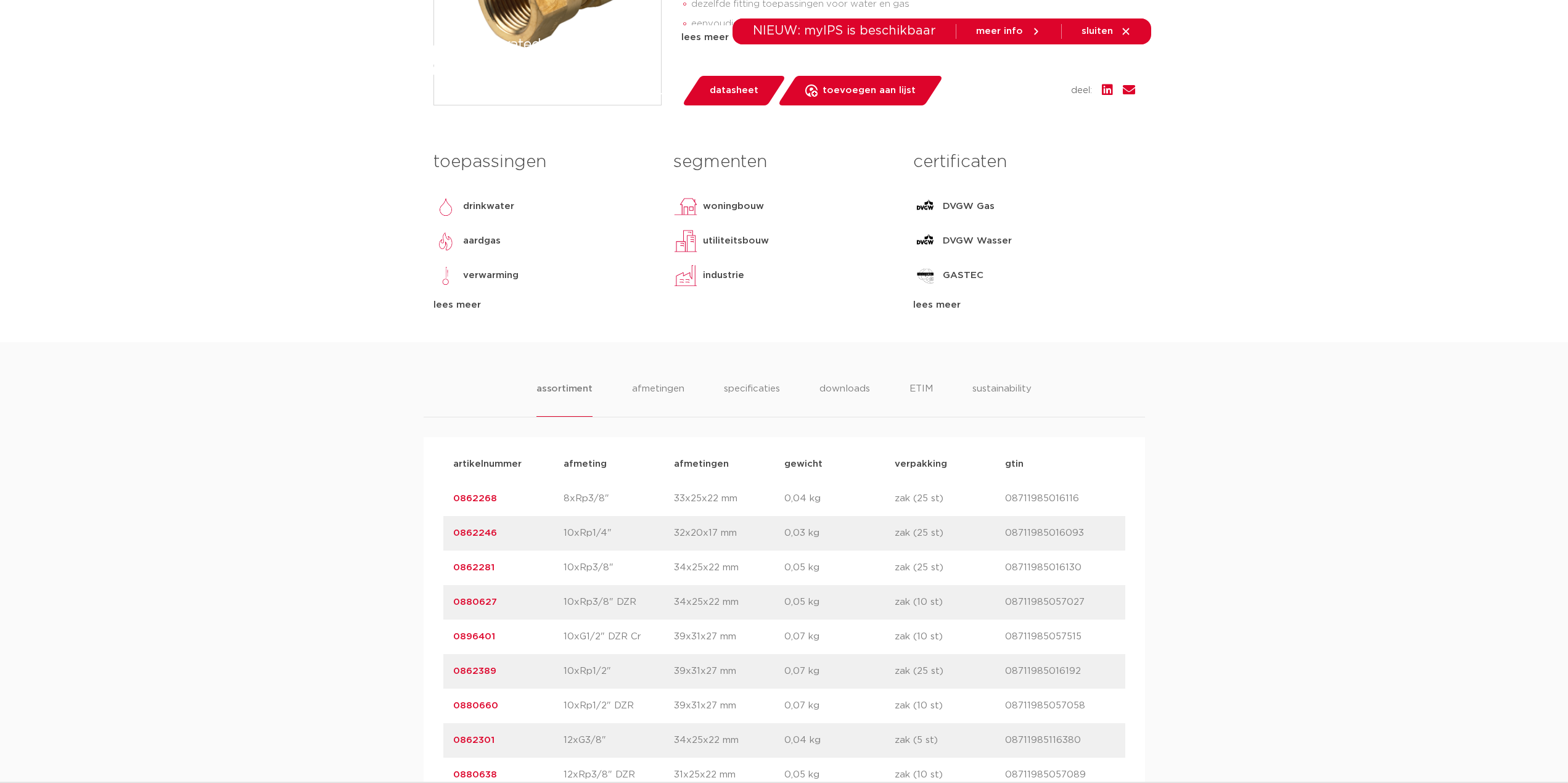
scroll to position [494, 0]
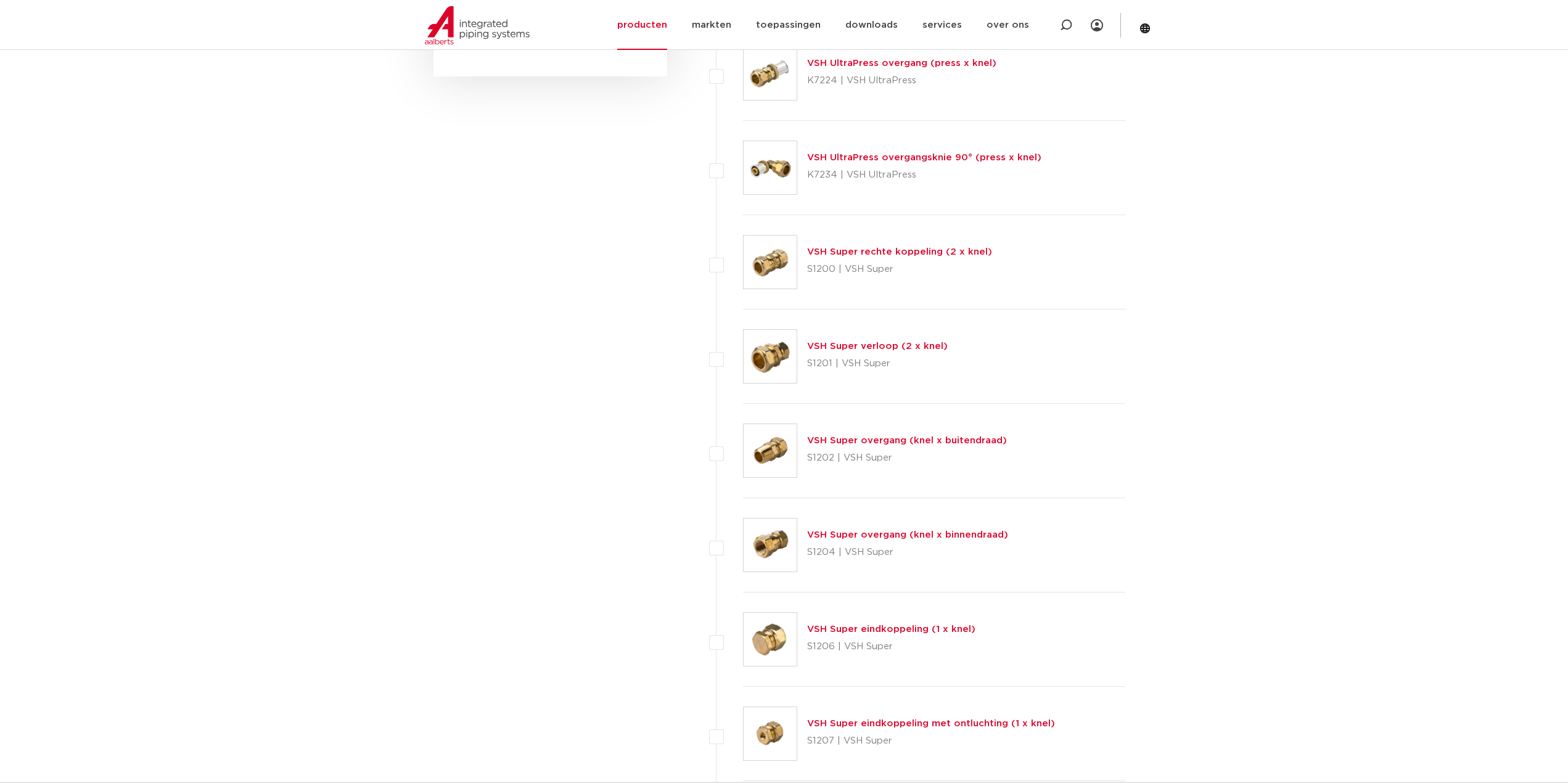
scroll to position [1002, 0]
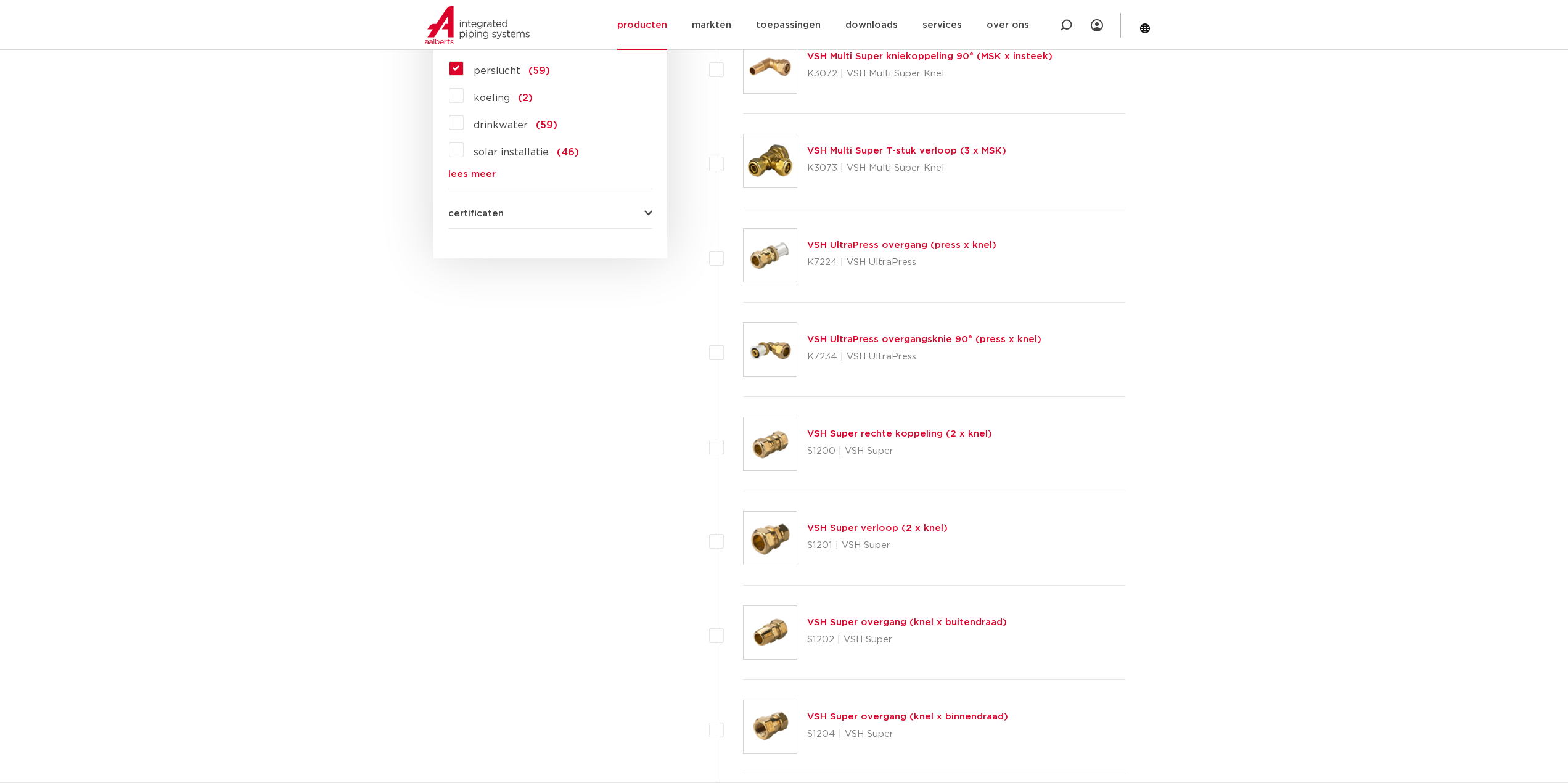
click at [904, 627] on link "VSH Super overgang (knel x buitendraad)" at bounding box center [907, 622] width 200 height 9
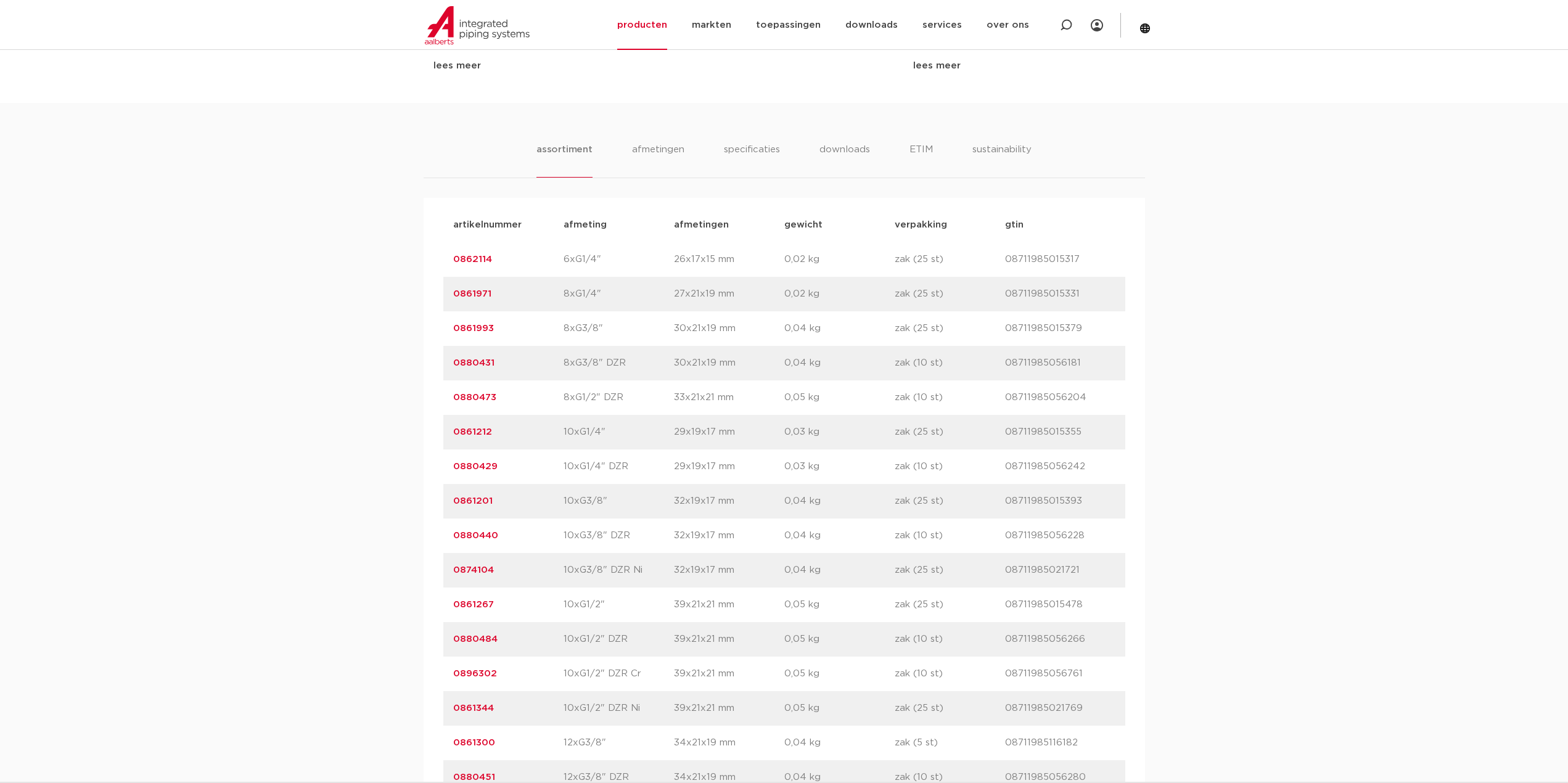
scroll to position [678, 0]
click at [462, 398] on link "0880473" at bounding box center [474, 395] width 43 height 9
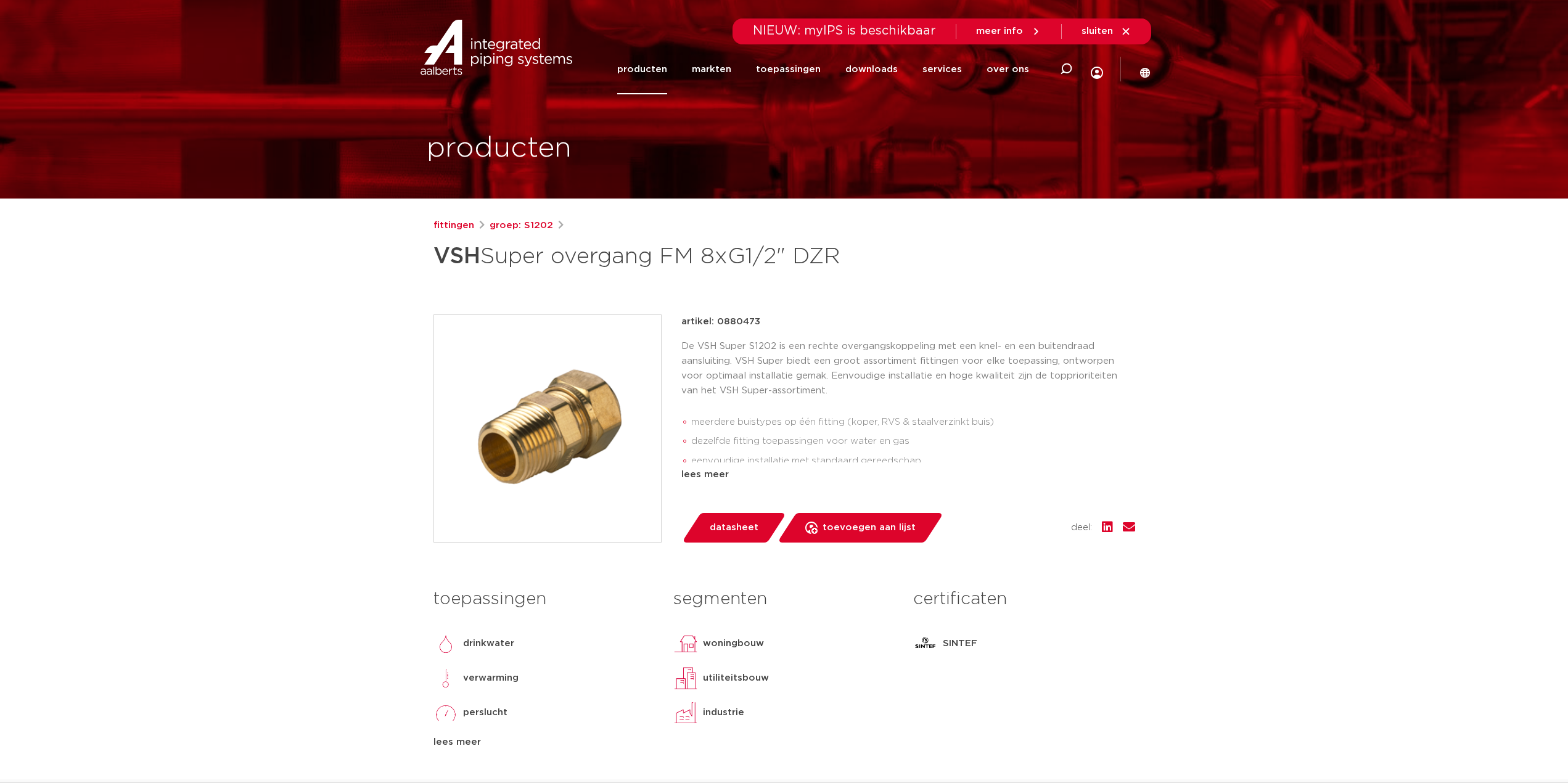
click at [726, 323] on p "artikel: 0880473" at bounding box center [721, 321] width 79 height 14
copy p "0880473"
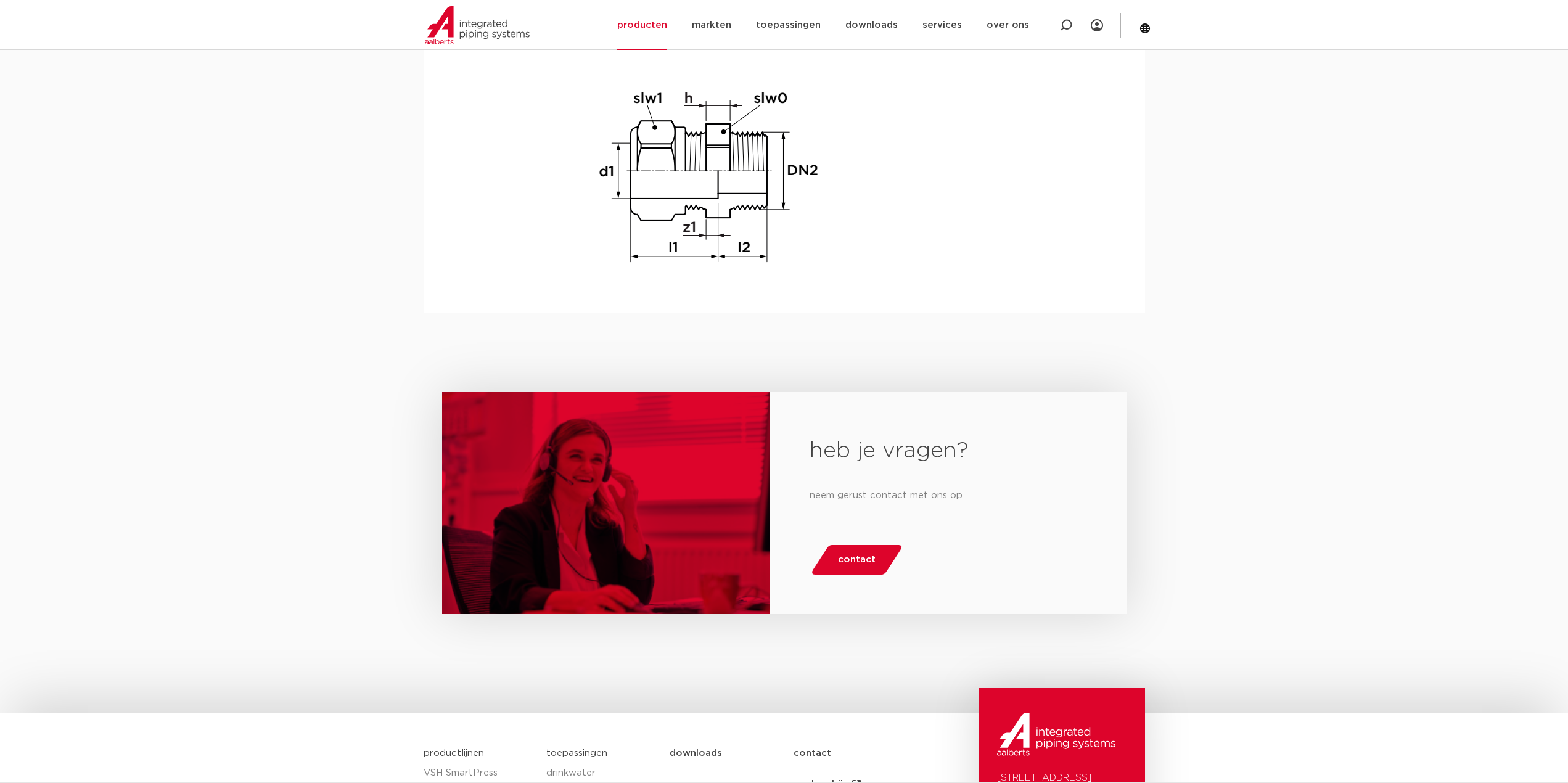
scroll to position [1478, 0]
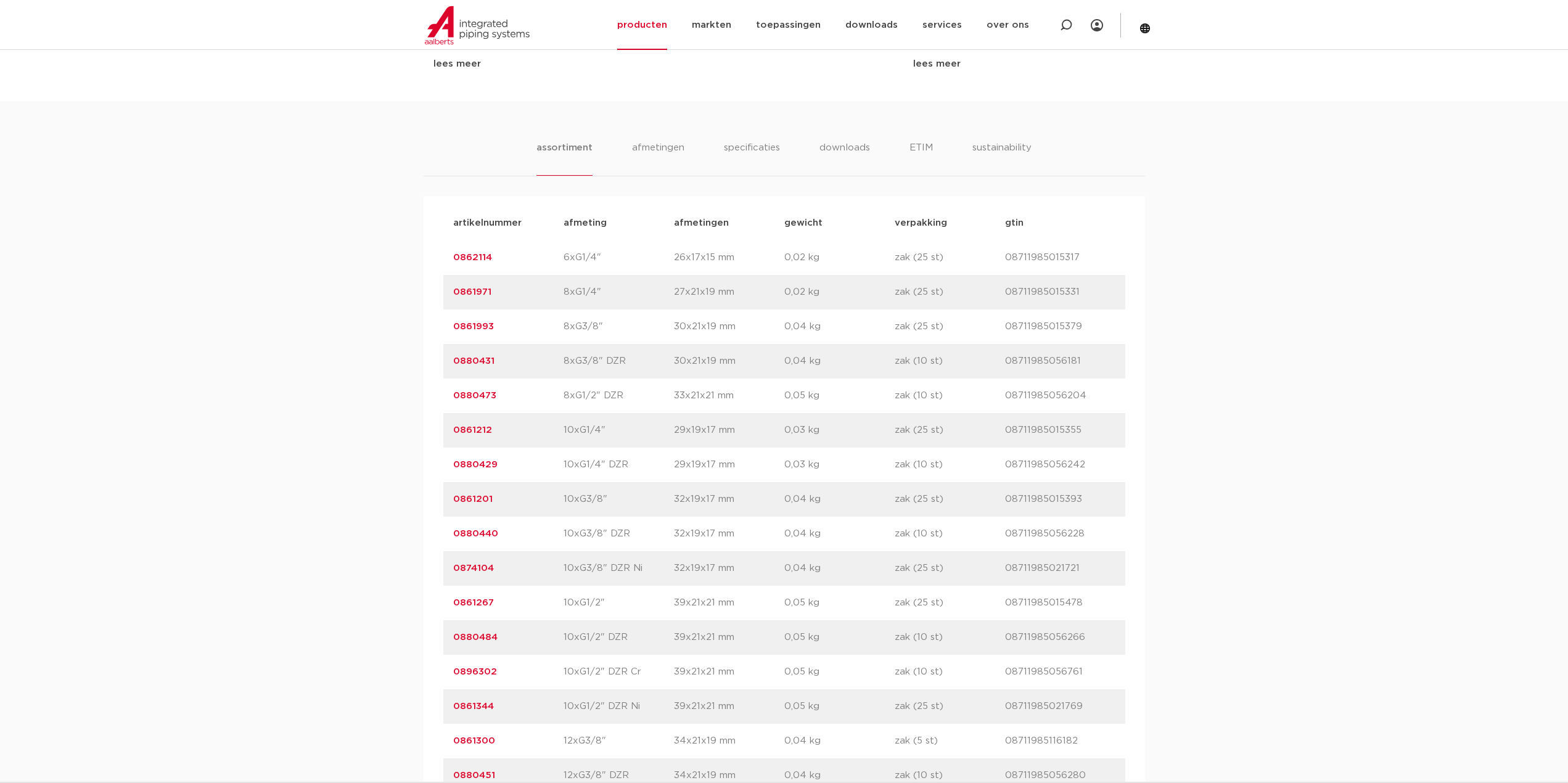
drag, startPoint x: 505, startPoint y: 398, endPoint x: 448, endPoint y: 392, distance: 57.3
click at [448, 392] on div "artikelnummer 0880473 afmeting 8xG1/2" DZR afmetingen 33x21x21 mm gewicht 0,05 …" at bounding box center [785, 395] width 682 height 35
copy link "0880473"
drag, startPoint x: 516, startPoint y: 637, endPoint x: 432, endPoint y: 642, distance: 84.1
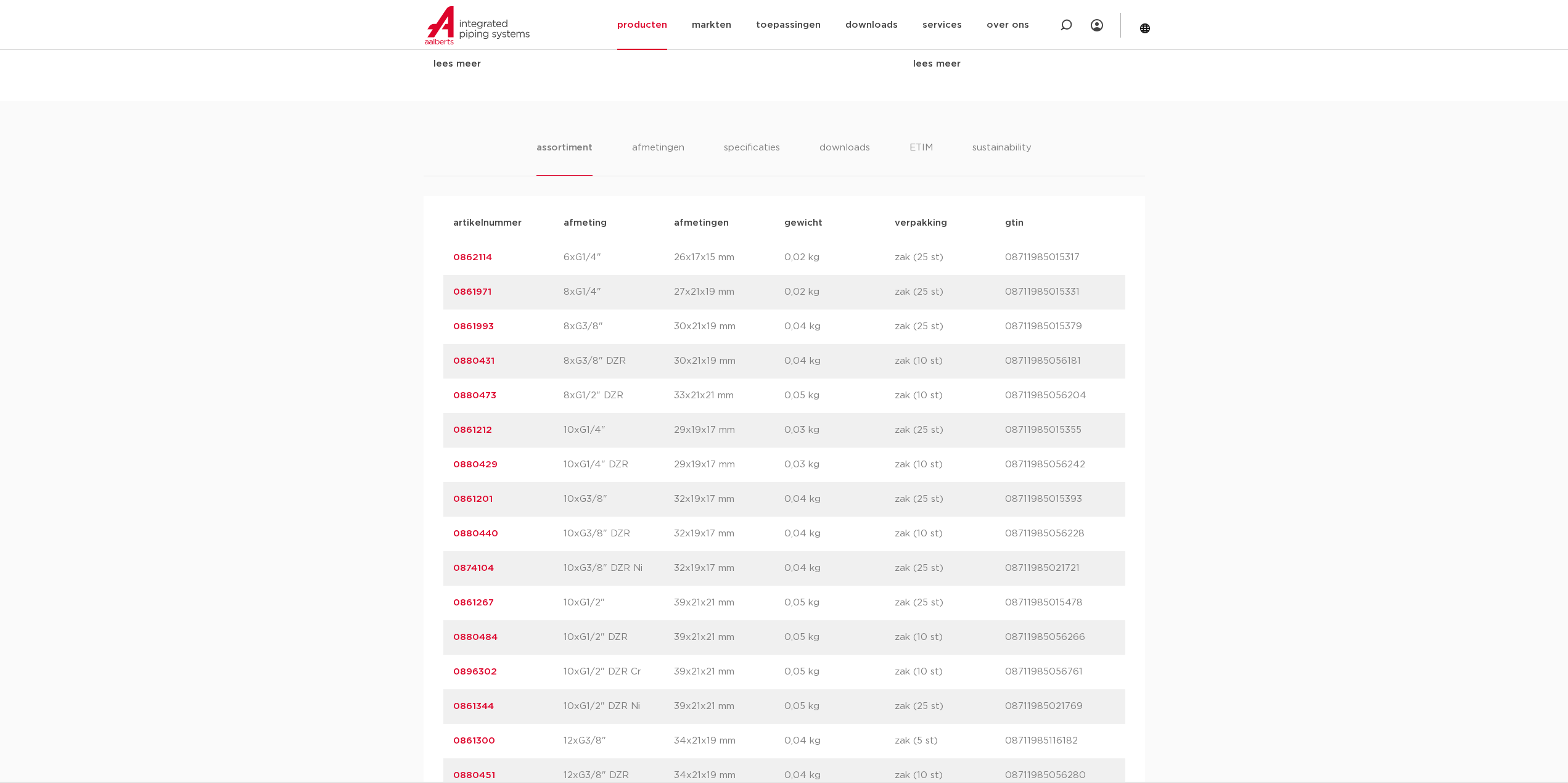
copy link "0880484"
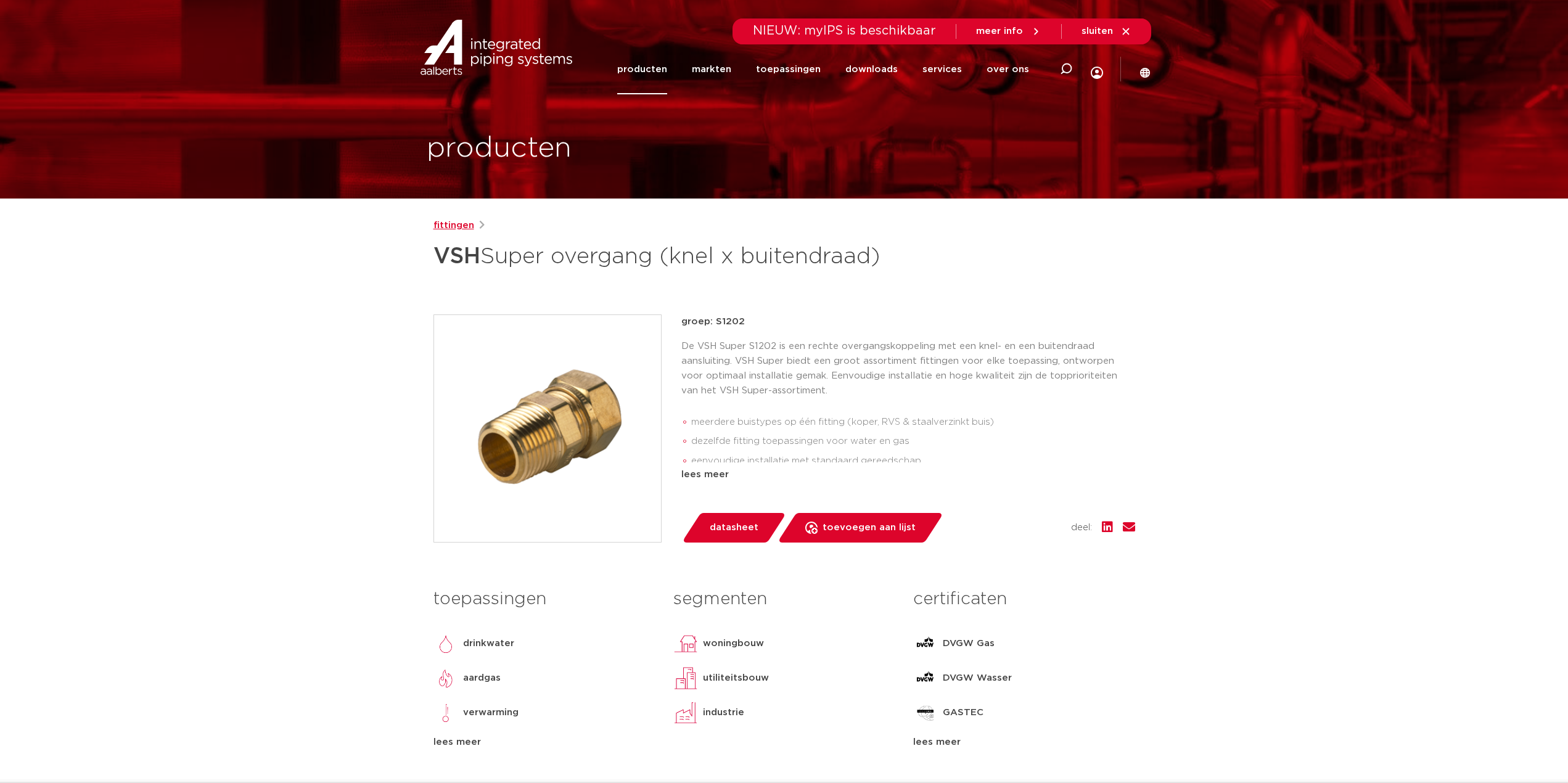
click at [456, 229] on link "fittingen" at bounding box center [454, 225] width 41 height 14
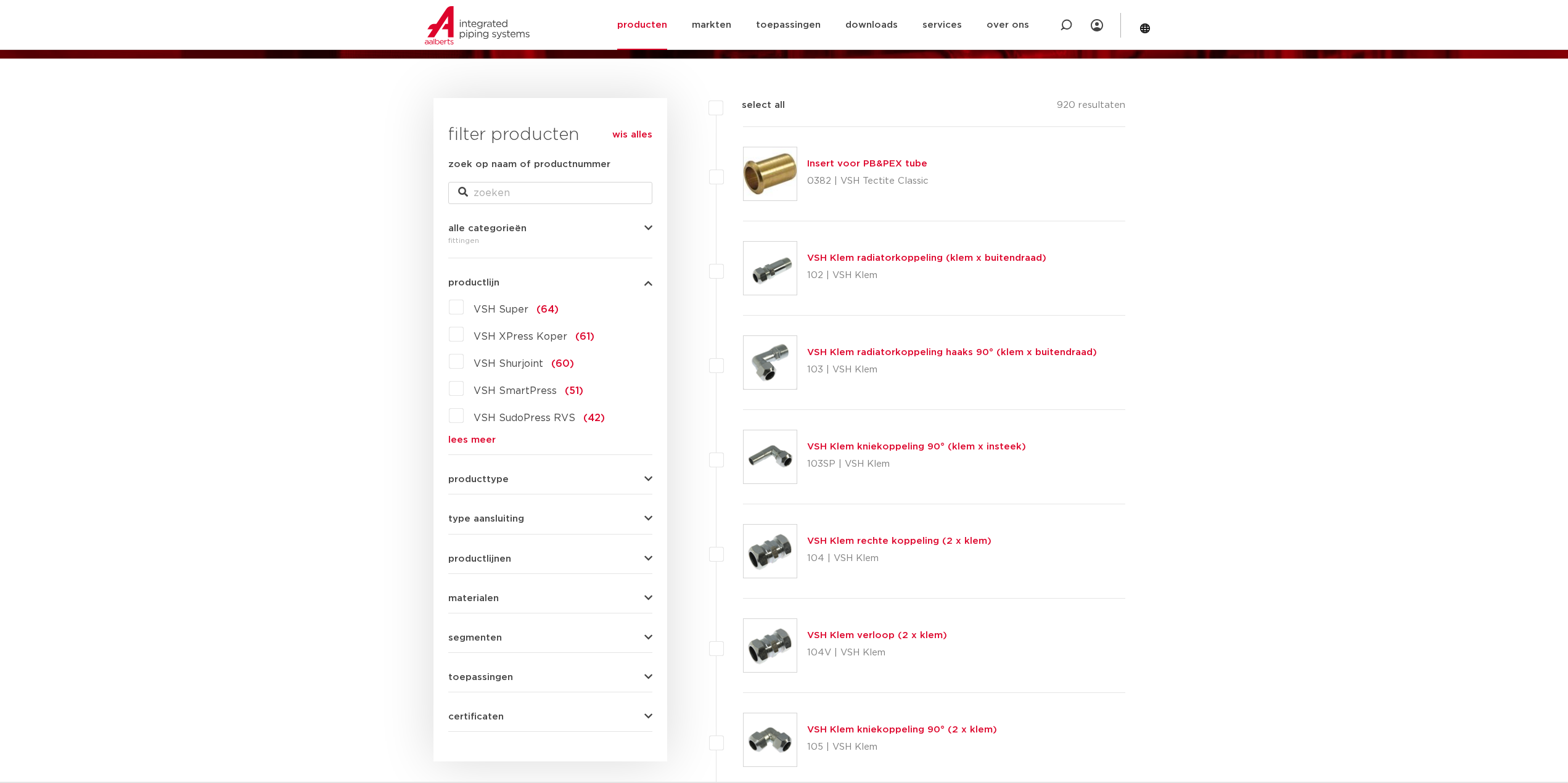
scroll to position [139, 0]
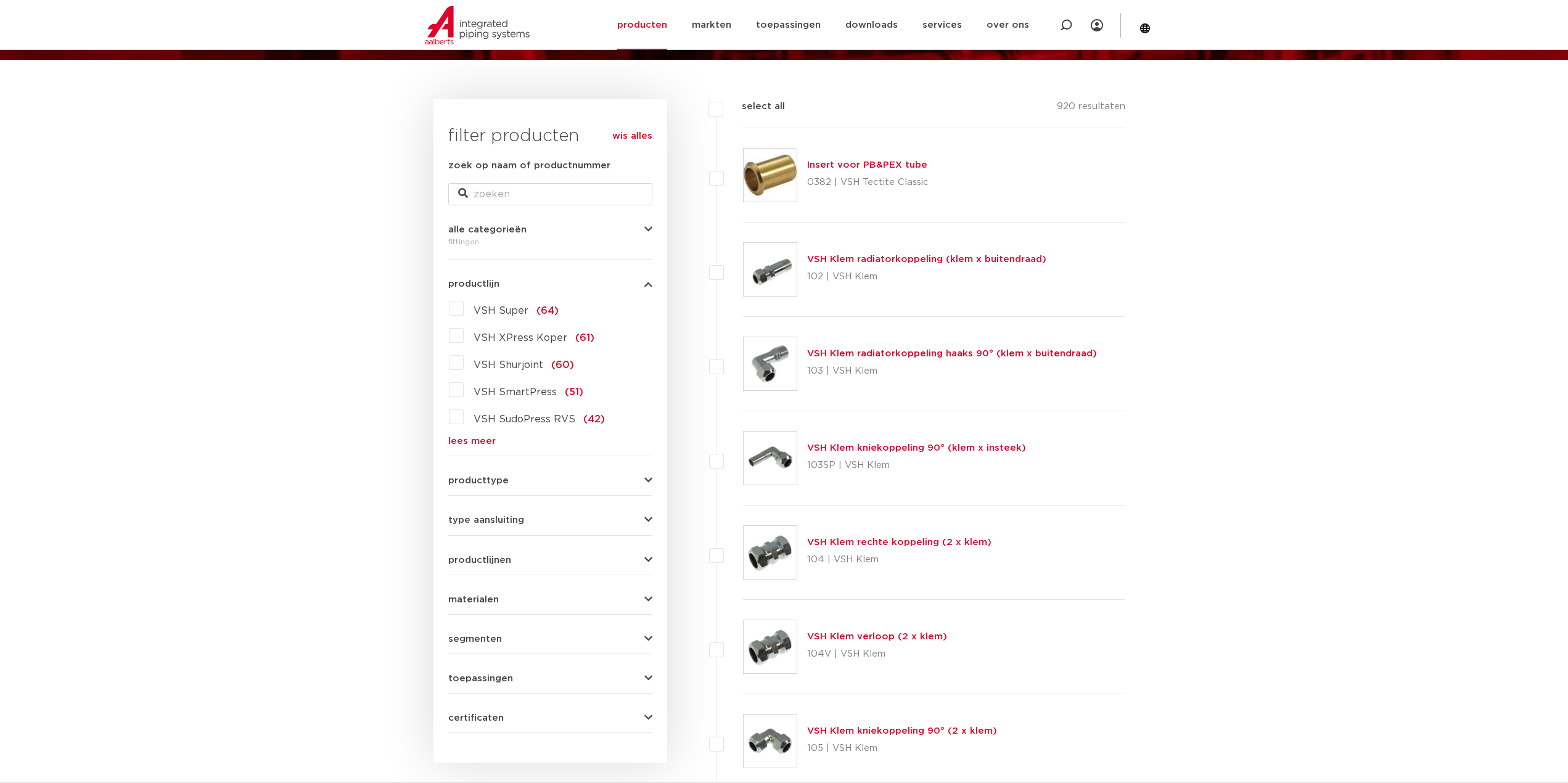
click at [492, 519] on span "type aansluiting" at bounding box center [487, 520] width 76 height 9
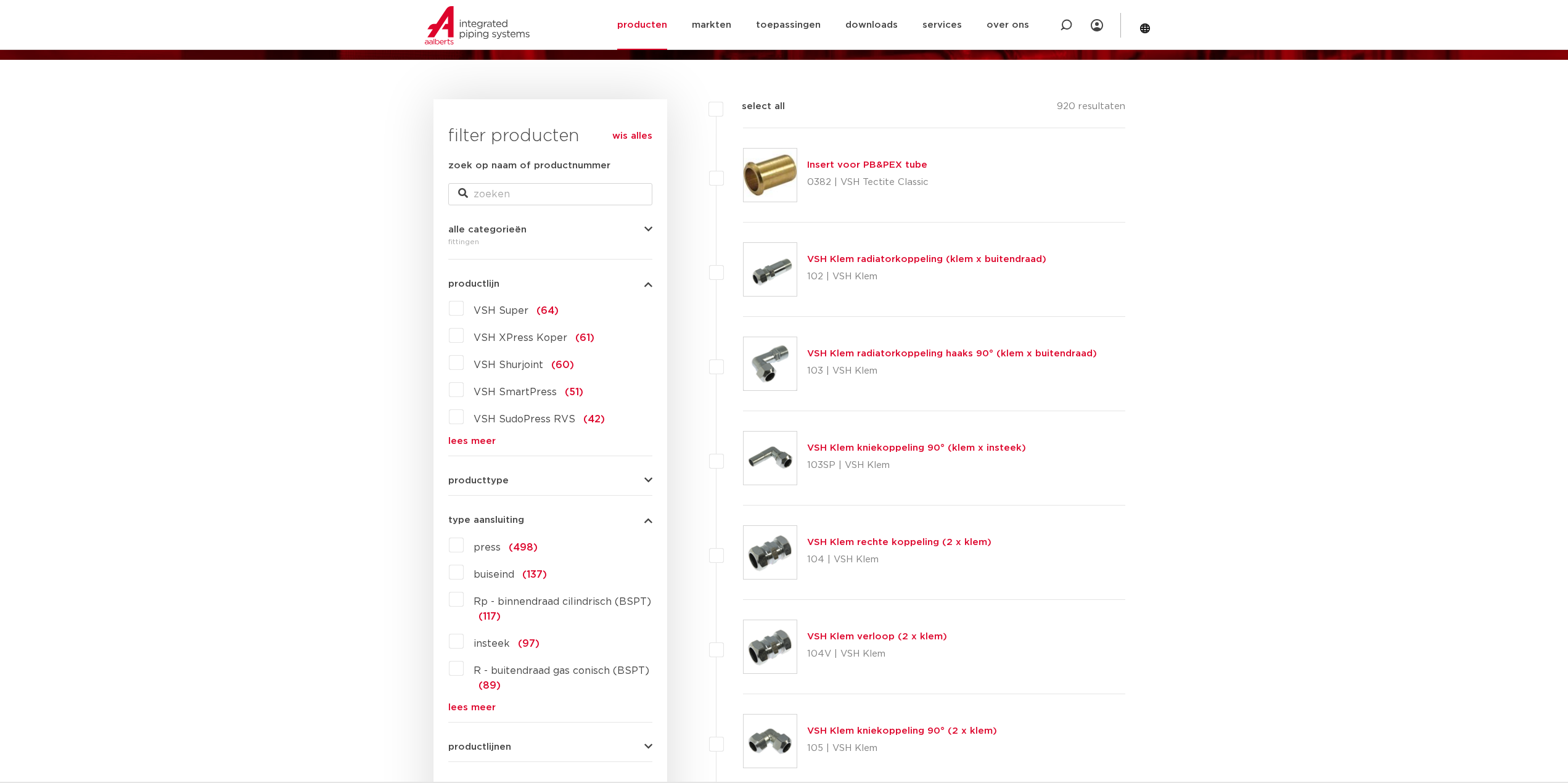
click at [486, 705] on link "lees meer" at bounding box center [550, 707] width 204 height 9
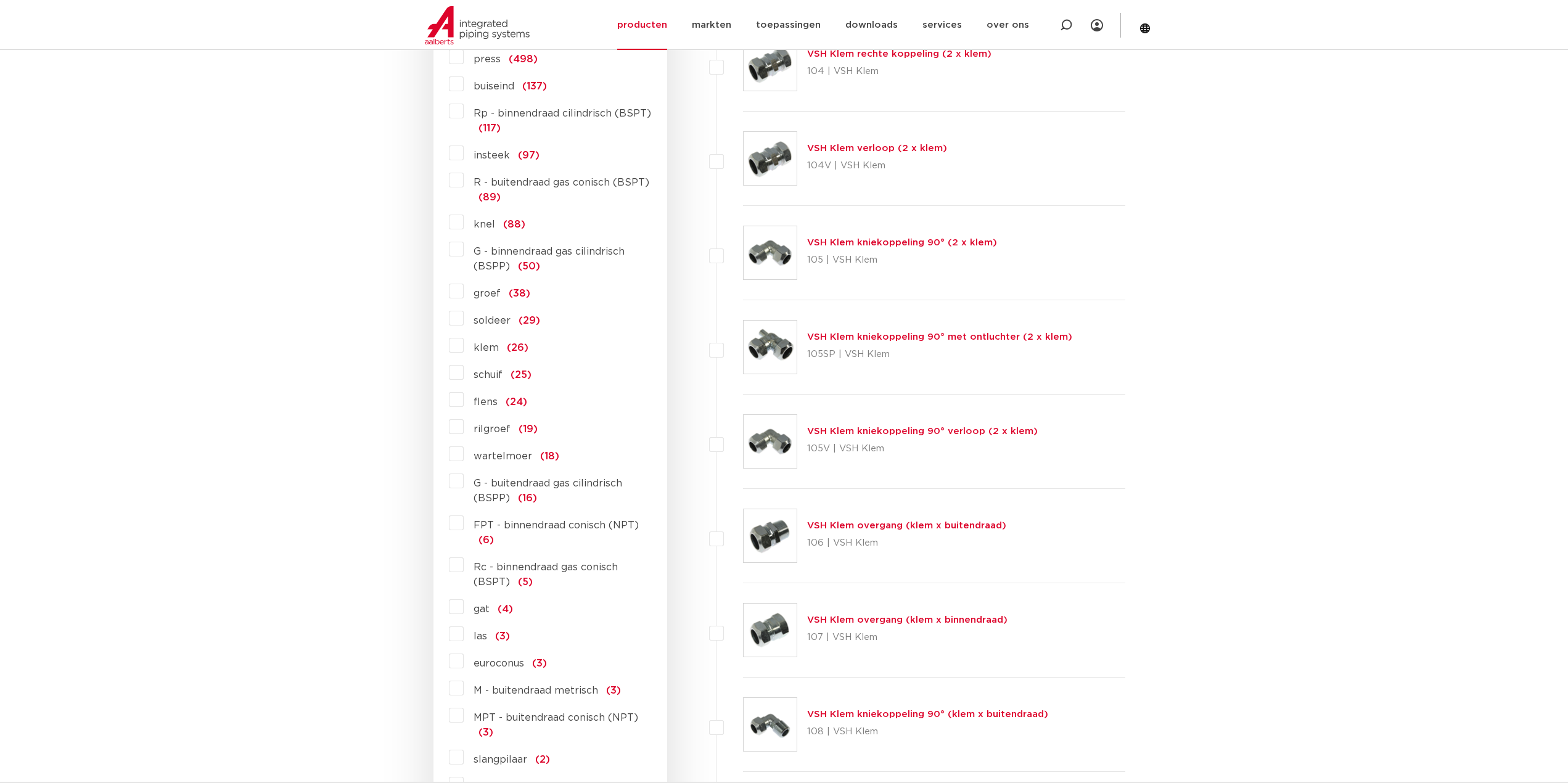
scroll to position [632, 0]
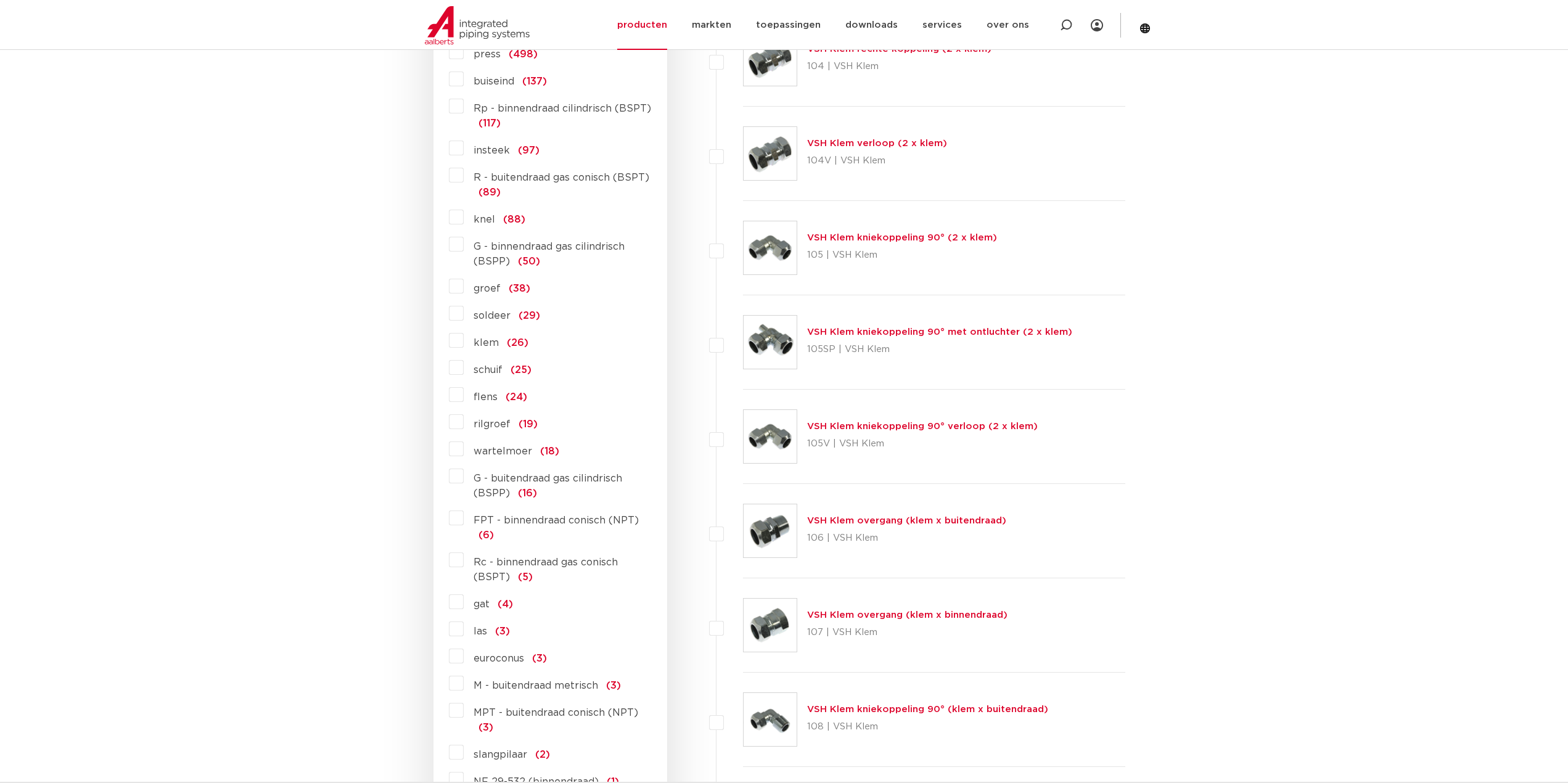
click at [506, 482] on span "G - buitendraad gas cilindrisch (BSPP)" at bounding box center [548, 485] width 149 height 25
click at [0, 0] on input "G - buitendraad gas cilindrisch (BSPP) (16)" at bounding box center [0, 0] width 0 height 0
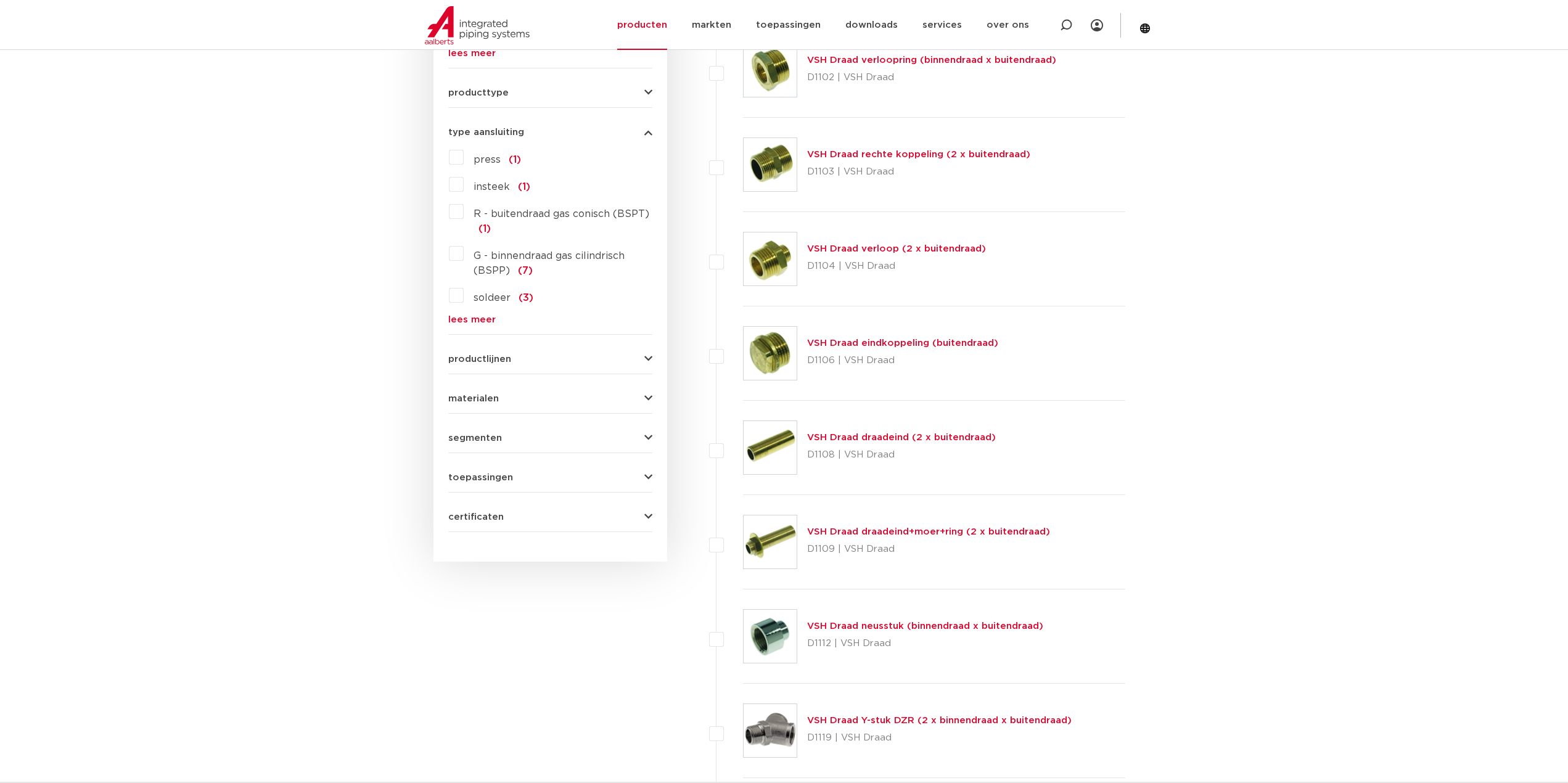
scroll to position [509, 0]
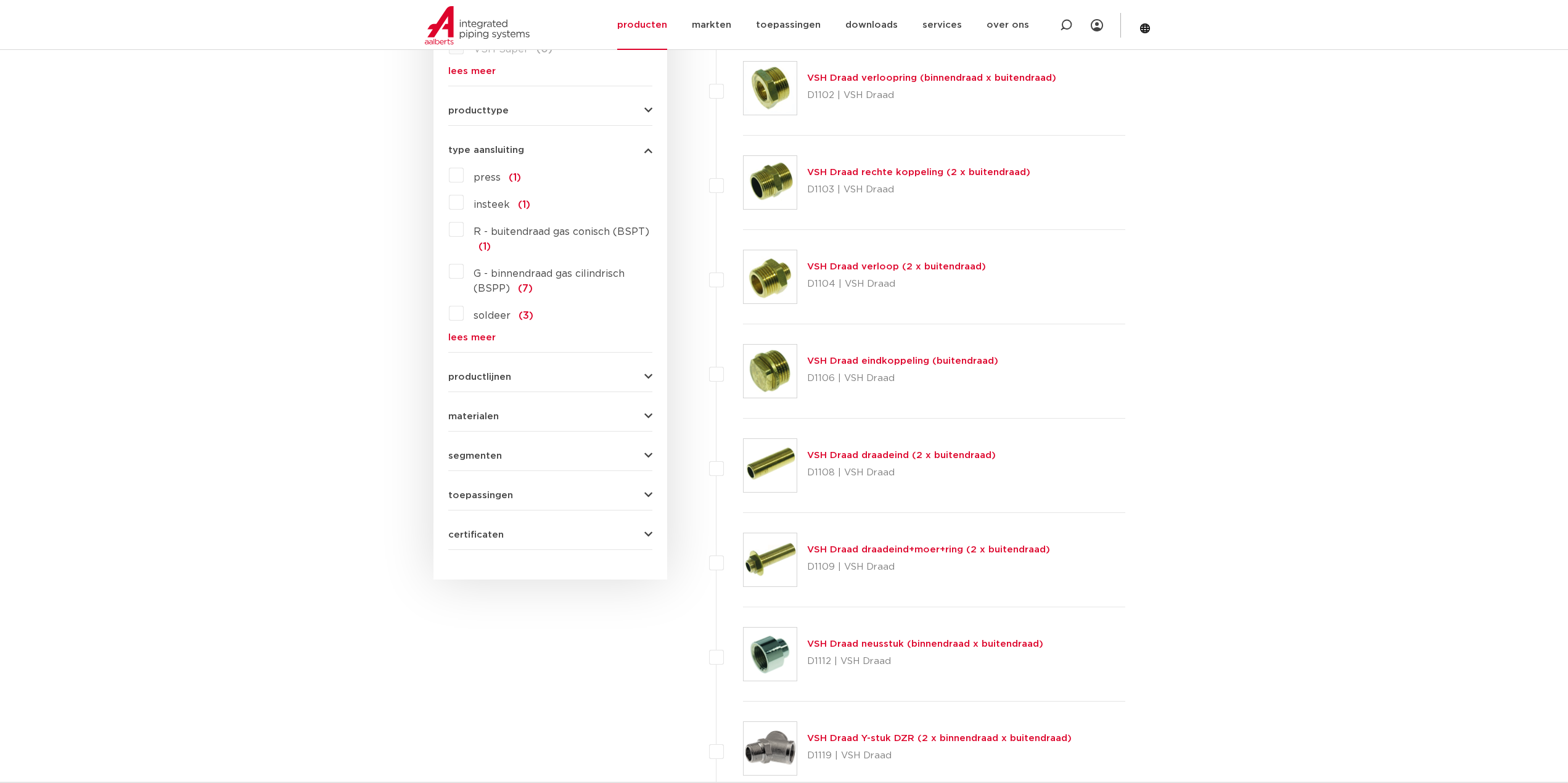
click at [965, 363] on link "VSH Draad eindkoppeling (buitendraad)" at bounding box center [903, 361] width 191 height 9
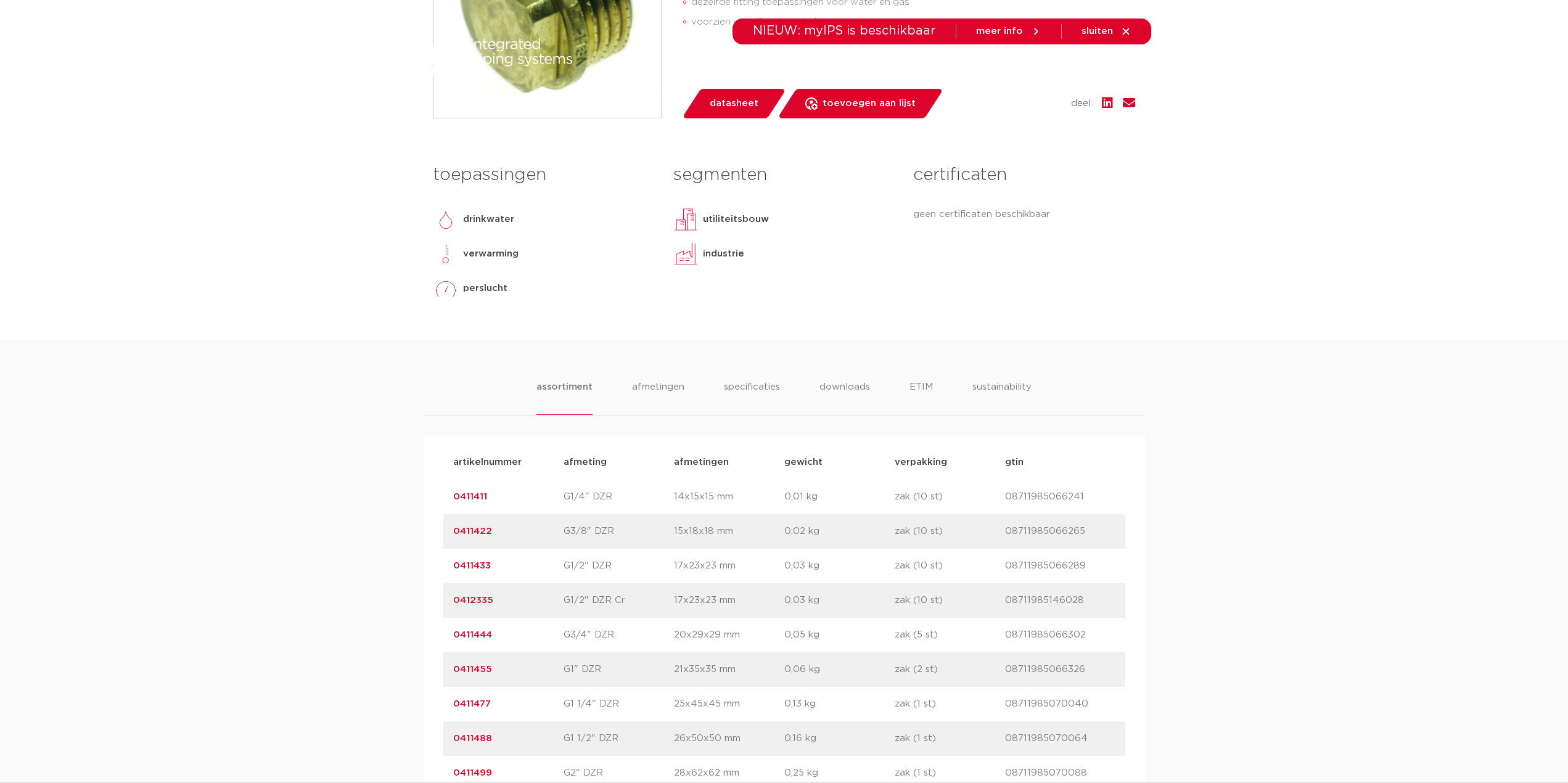
scroll to position [432, 0]
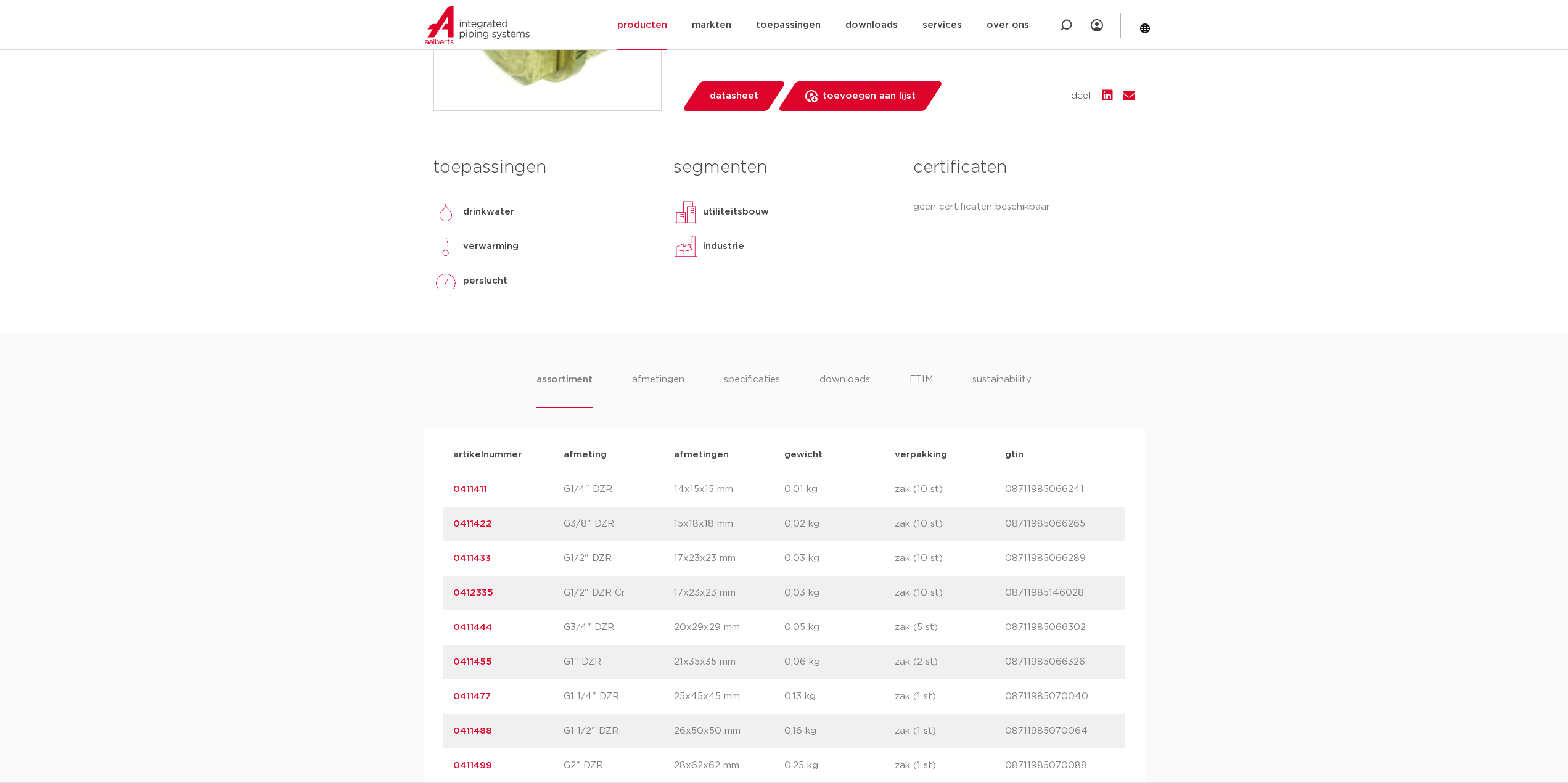
drag, startPoint x: 494, startPoint y: 525, endPoint x: 430, endPoint y: 521, distance: 64.1
click at [430, 521] on div "artikelnummer afmeting [GEOGRAPHIC_DATA] gewicht verpakking gtin artikelnummer …" at bounding box center [784, 609] width 721 height 365
copy link "0411422"
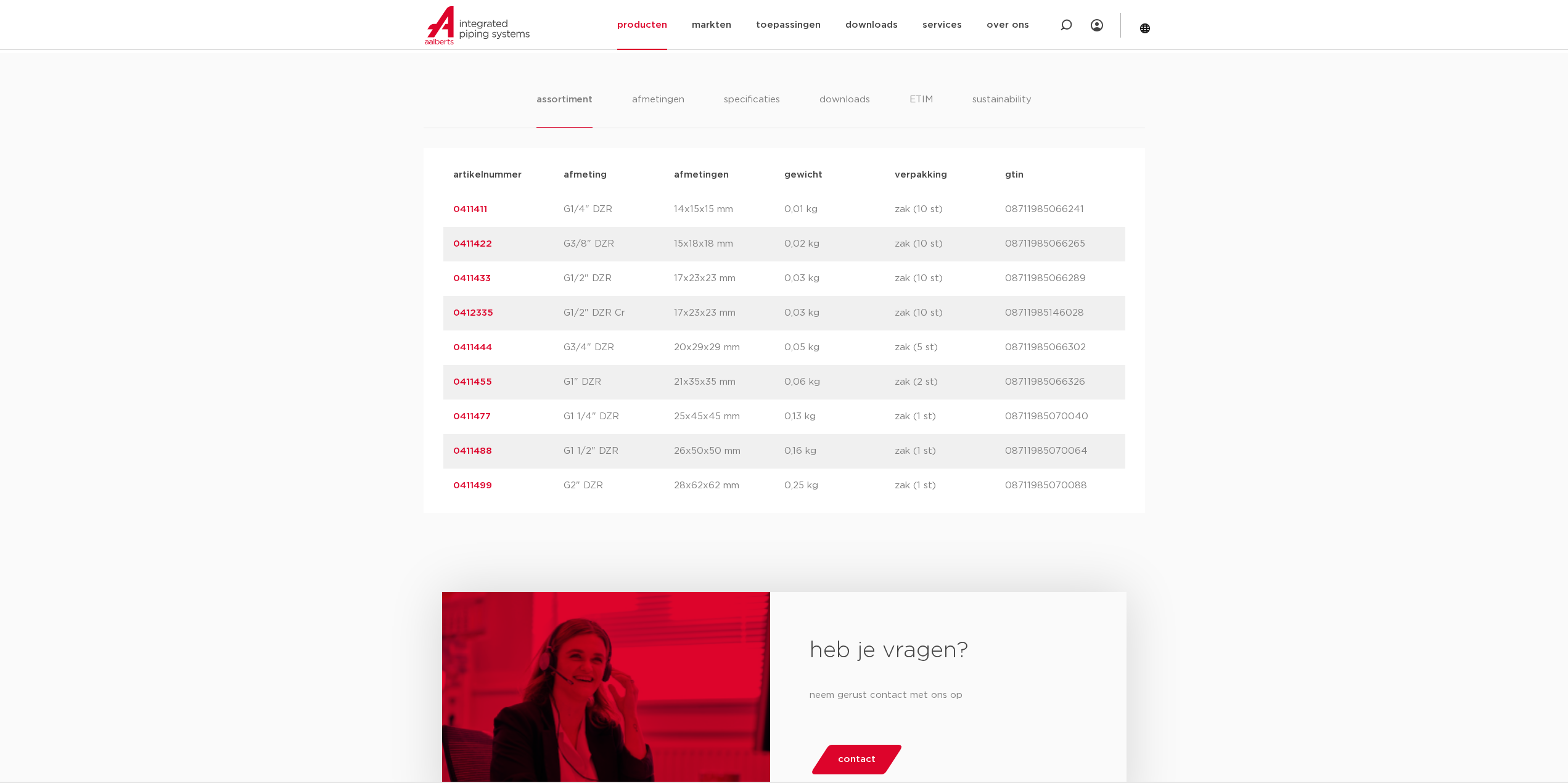
scroll to position [494, 0]
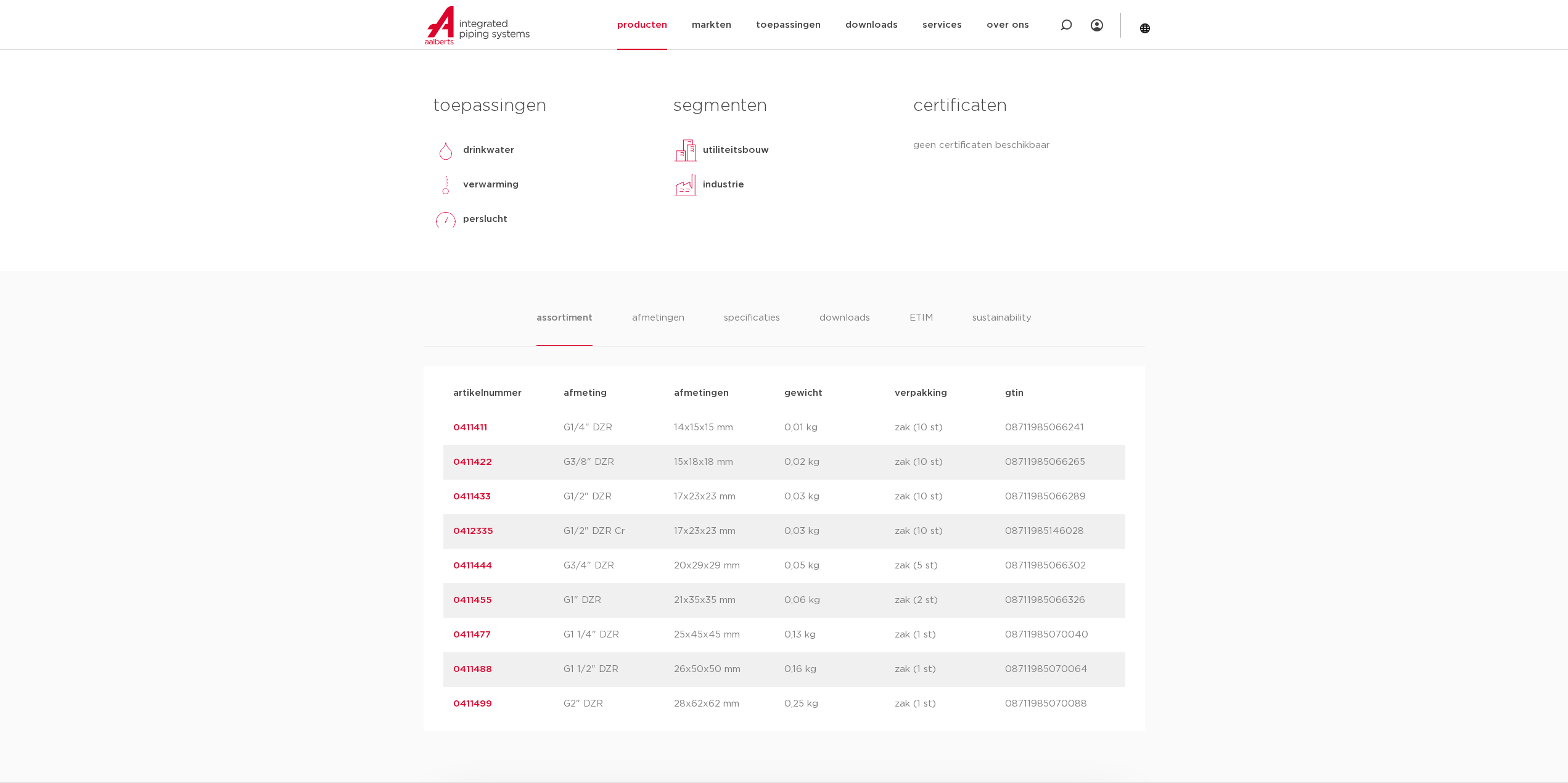
click at [479, 457] on link "0411422" at bounding box center [472, 461] width 39 height 9
